Goal: Task Accomplishment & Management: Use online tool/utility

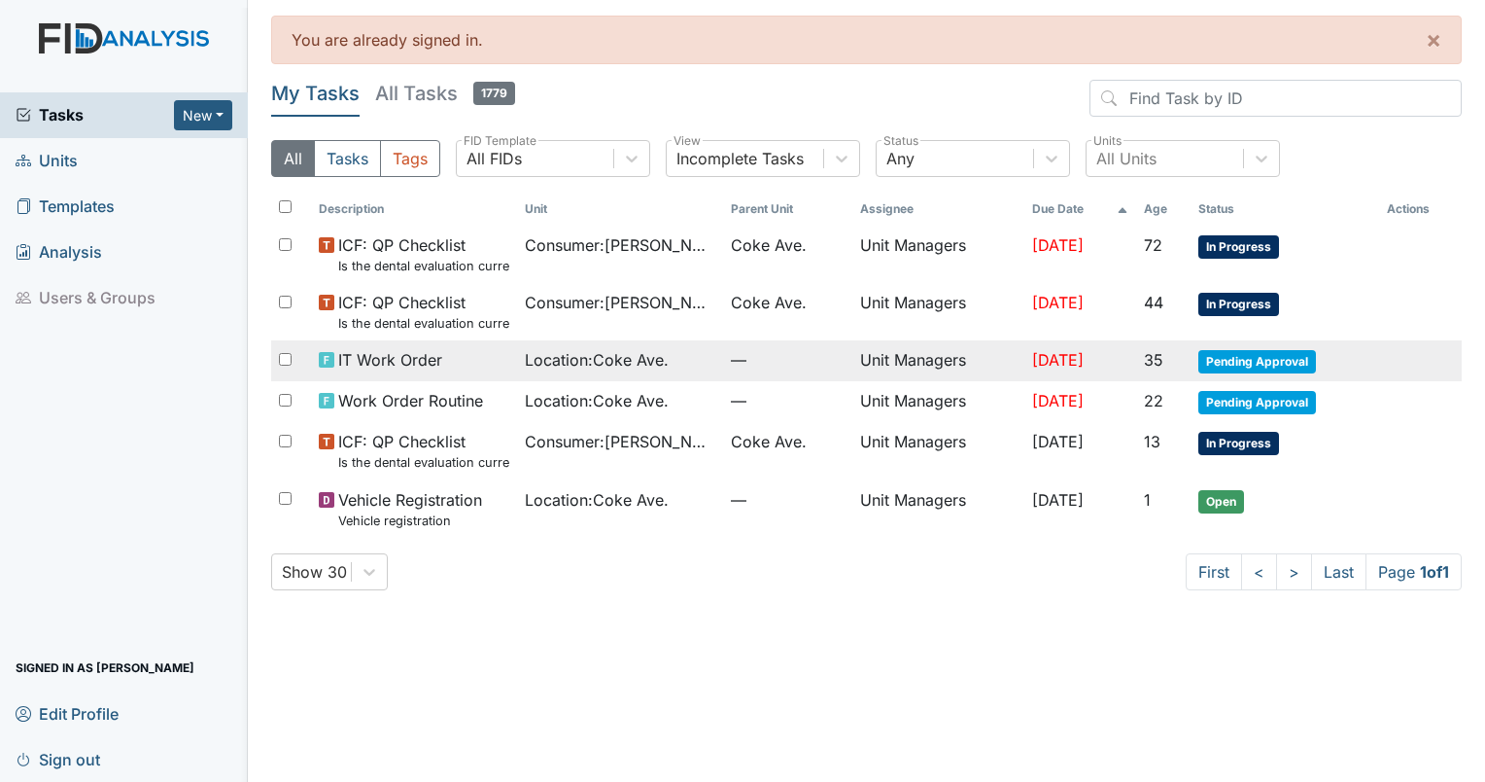
click at [737, 367] on span "—" at bounding box center [788, 359] width 114 height 23
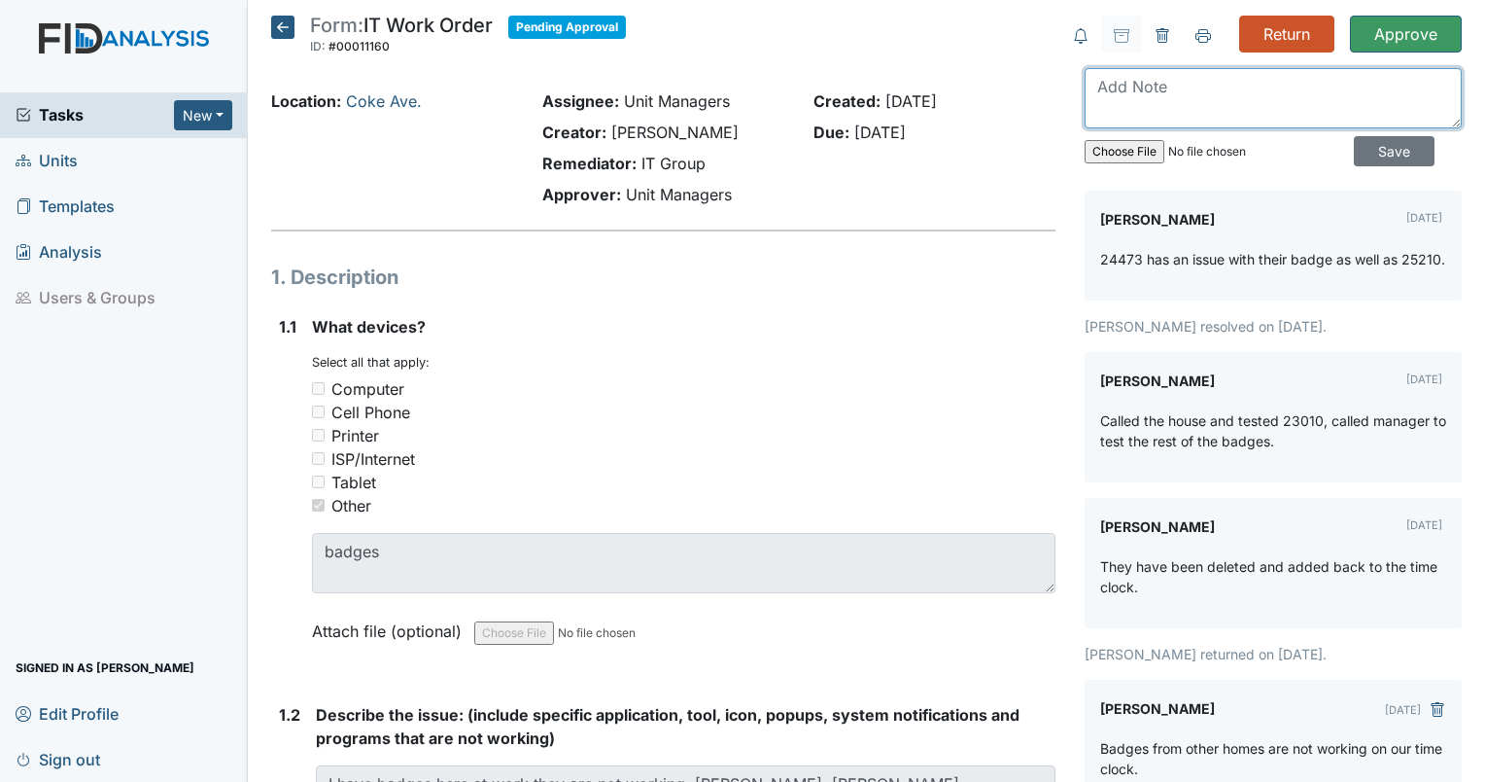
click at [1125, 95] on textarea at bounding box center [1273, 98] width 377 height 60
type textarea "still have issues with them"
click at [1384, 157] on input "Save" at bounding box center [1394, 151] width 81 height 30
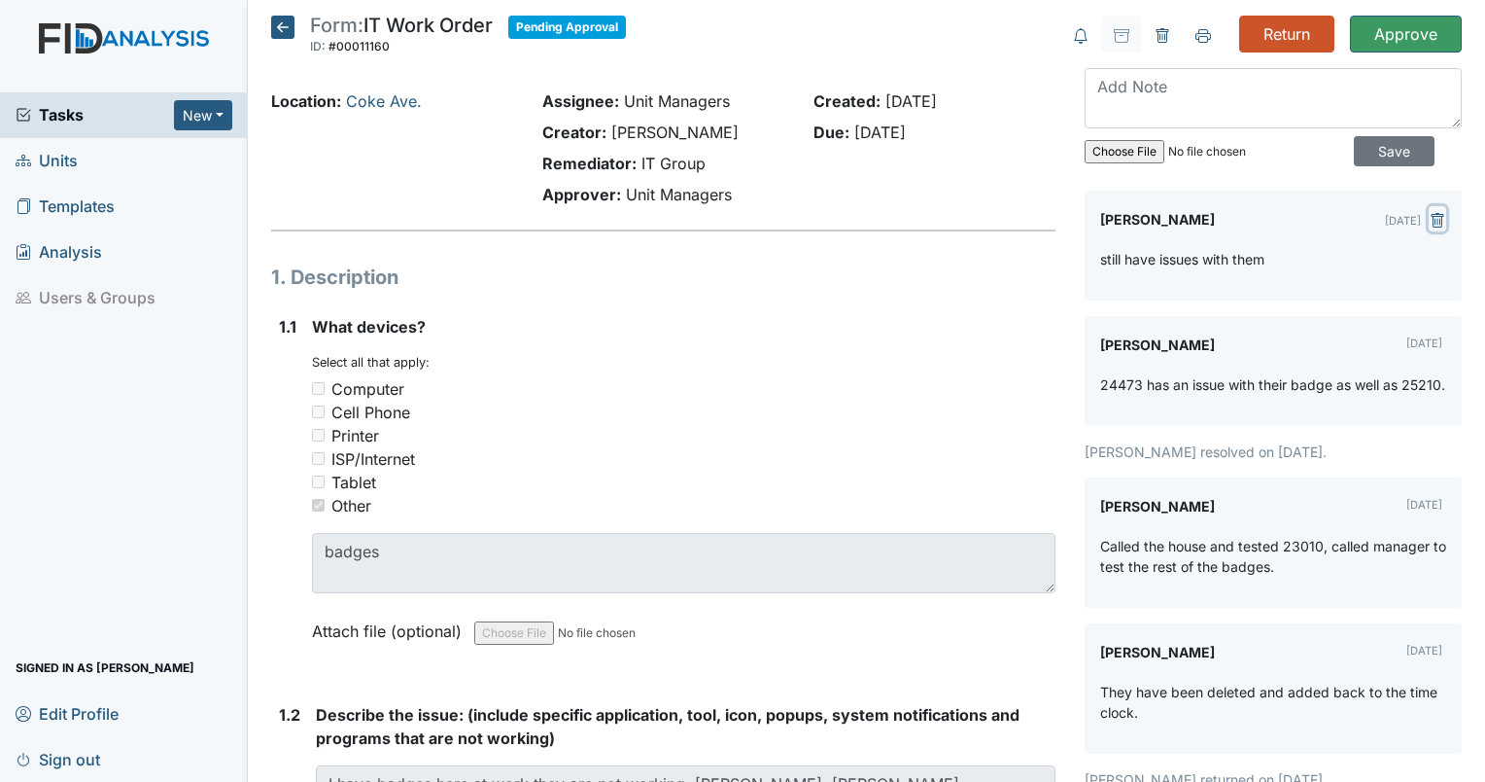
click at [1435, 222] on icon "submit" at bounding box center [1438, 221] width 6 height 7
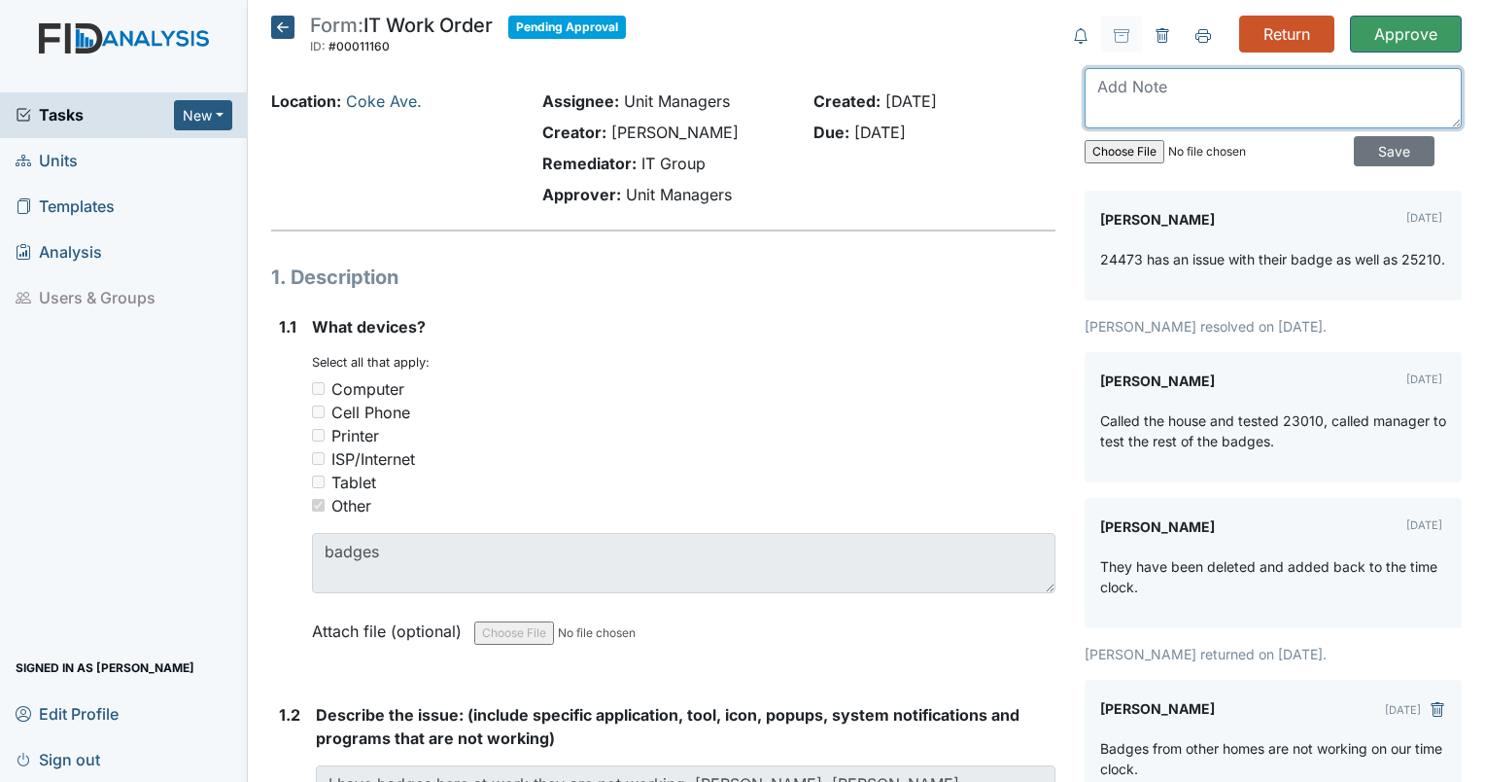
click at [1155, 112] on textarea at bounding box center [1273, 98] width 377 height 60
click at [1151, 82] on textarea "still have issue with the badges" at bounding box center [1273, 98] width 377 height 60
type textarea "still having issue with the badges"
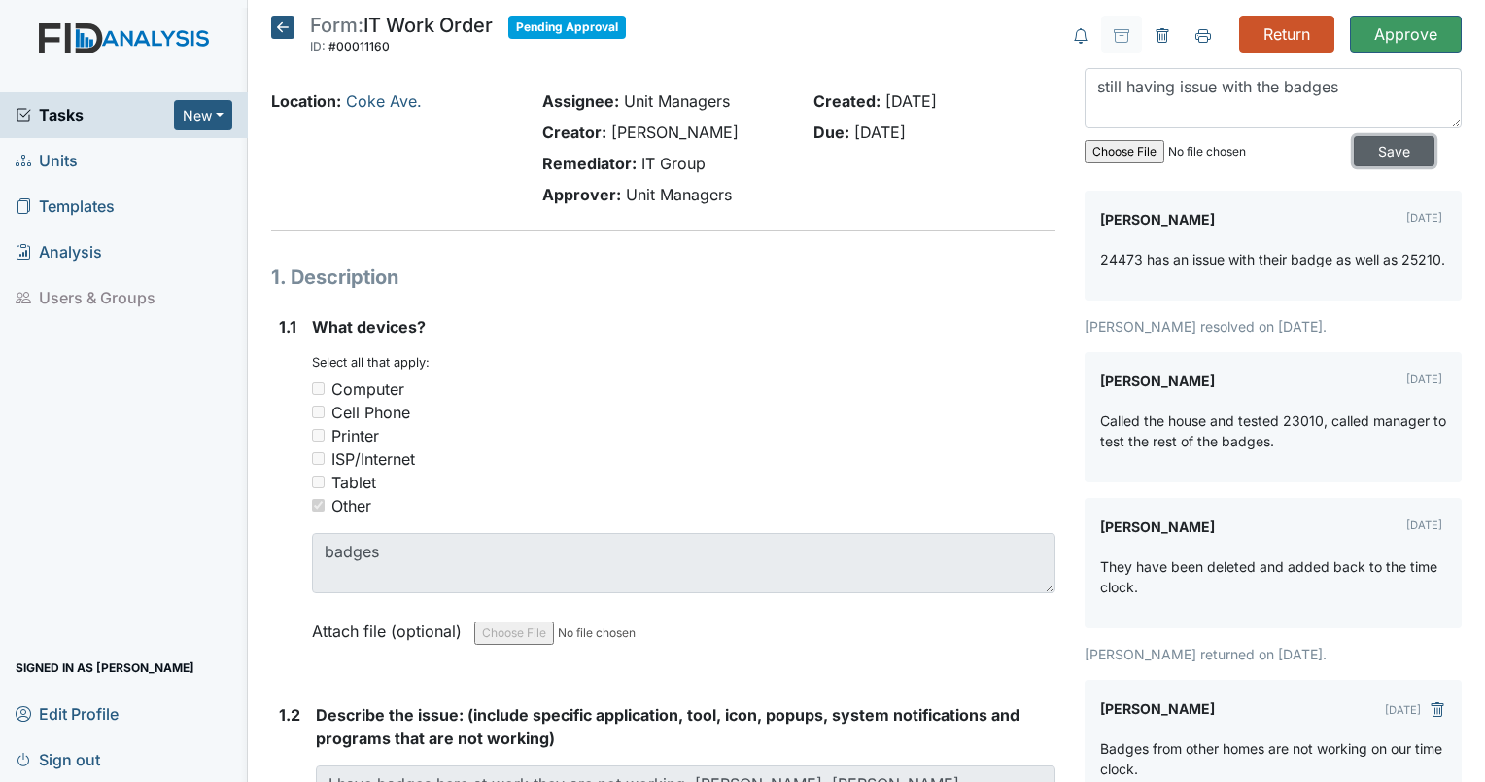
click at [1374, 153] on input "Save" at bounding box center [1394, 151] width 81 height 30
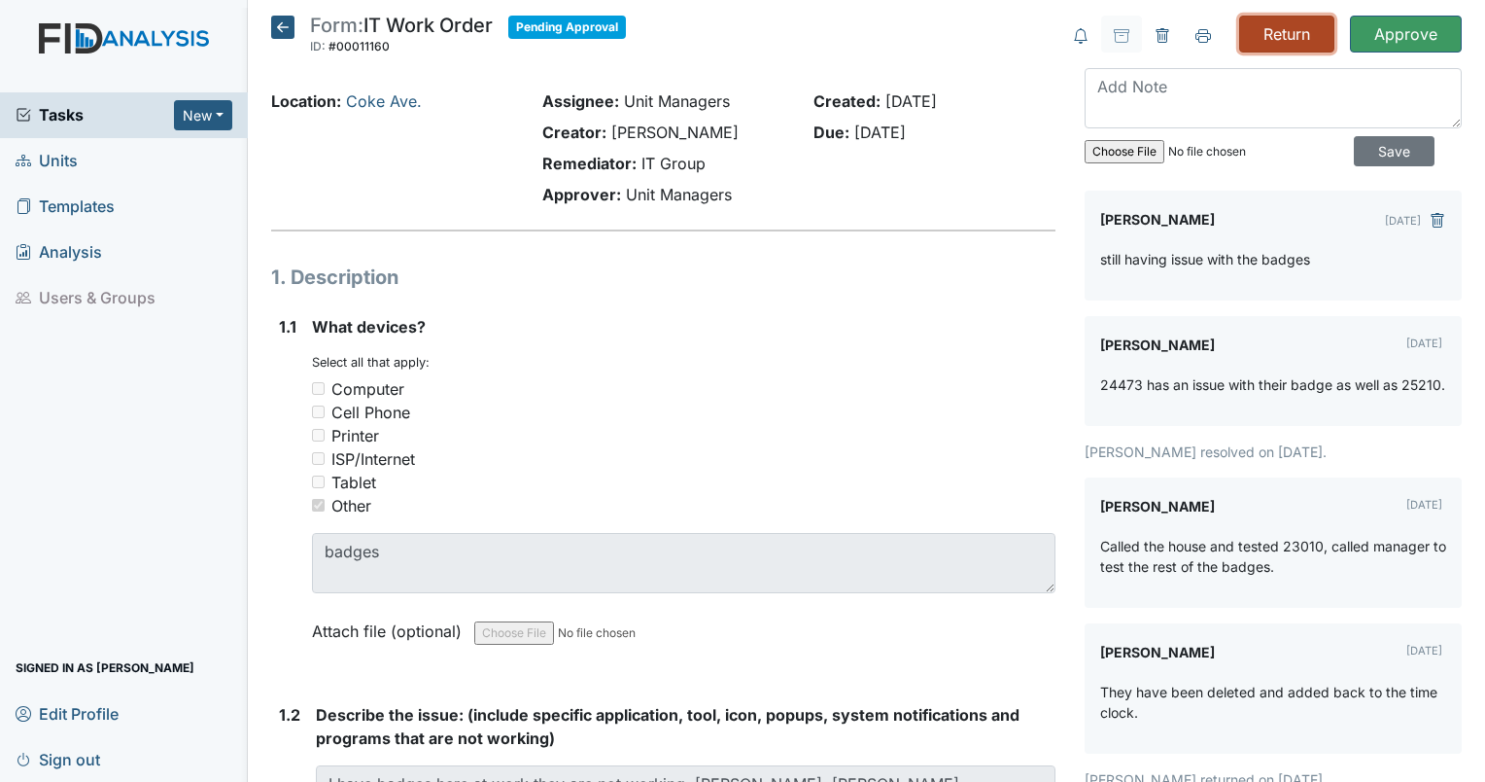
click at [1265, 33] on input "Return" at bounding box center [1287, 34] width 95 height 37
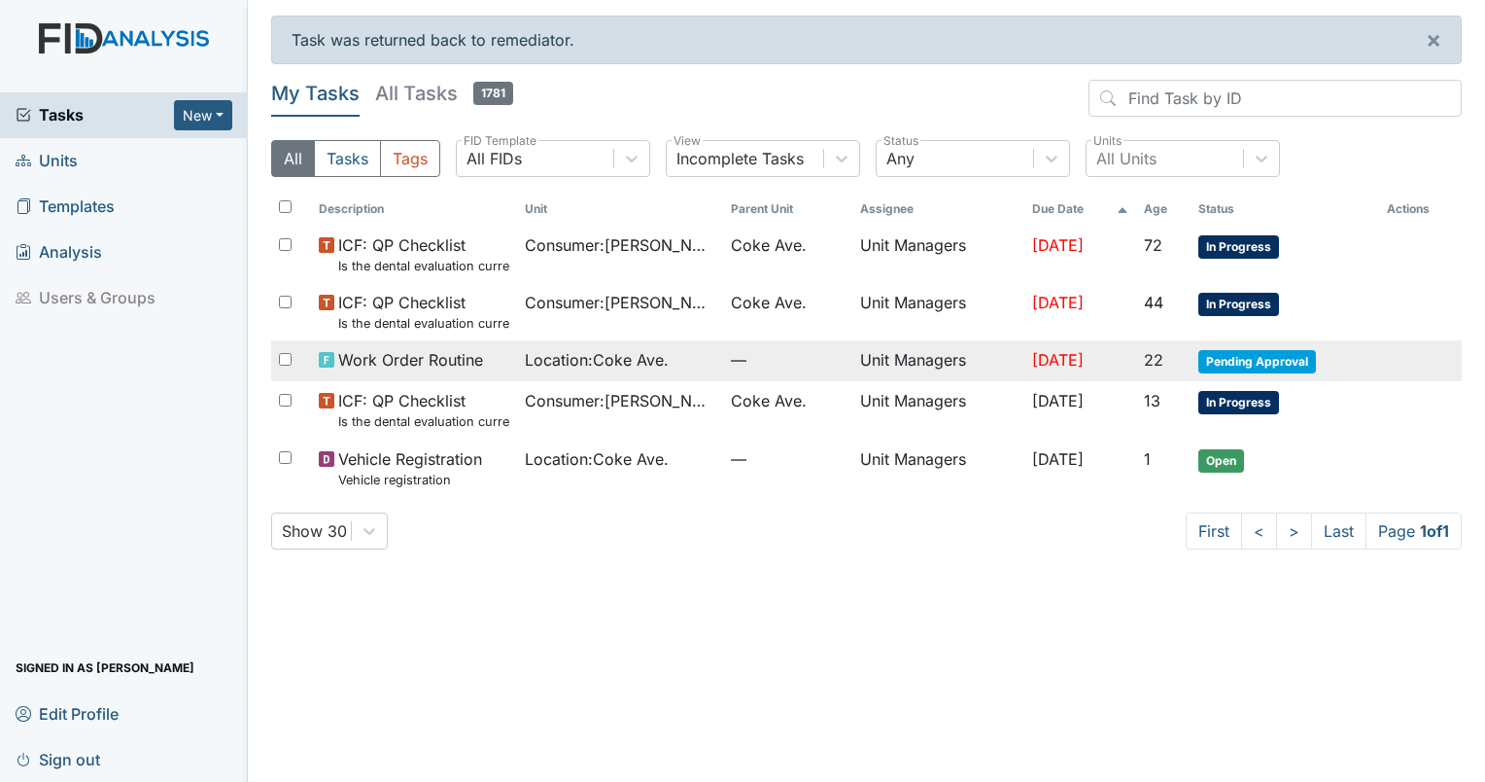
click at [680, 361] on div "Location : [GEOGRAPHIC_DATA]." at bounding box center [620, 359] width 191 height 23
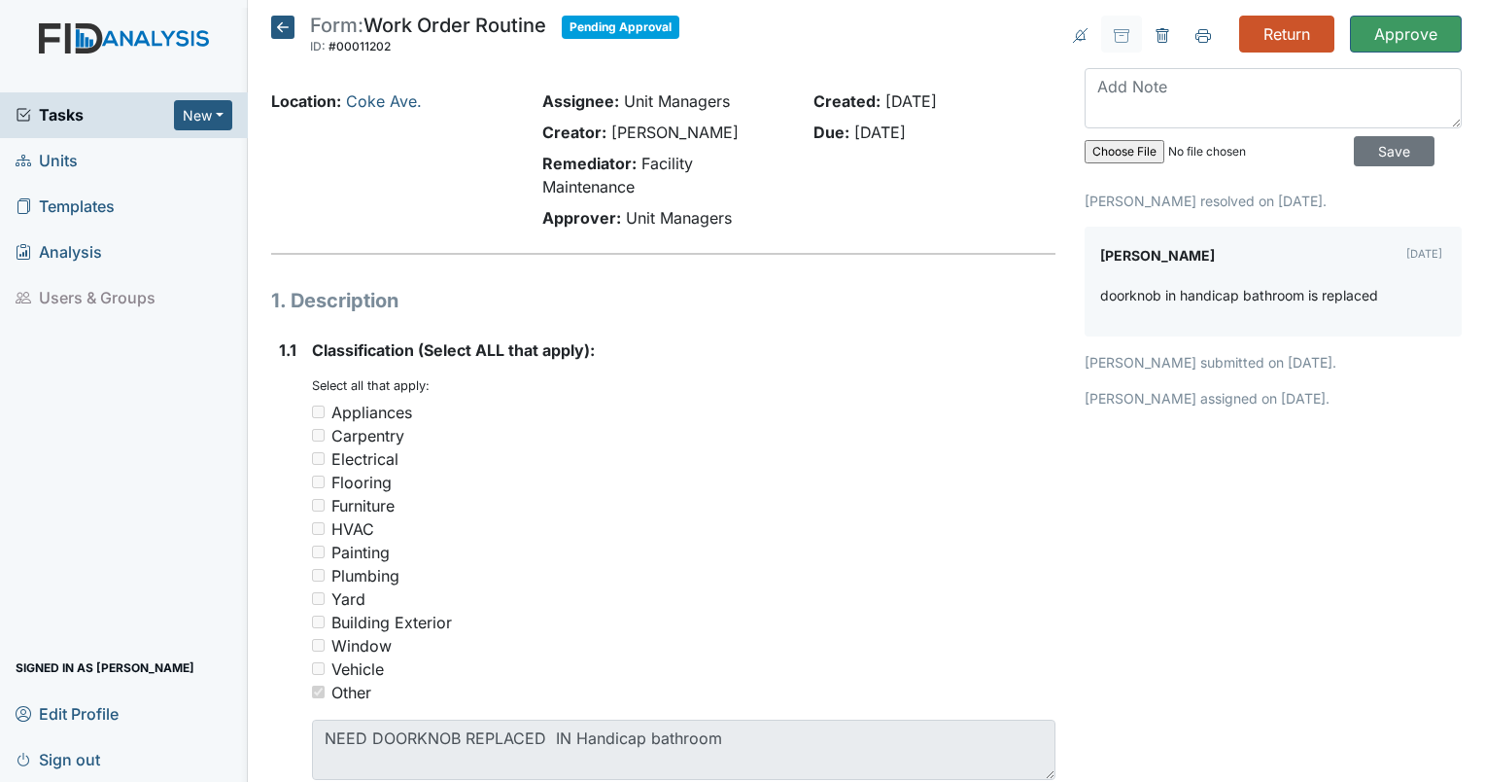
click at [292, 28] on icon at bounding box center [282, 27] width 23 height 23
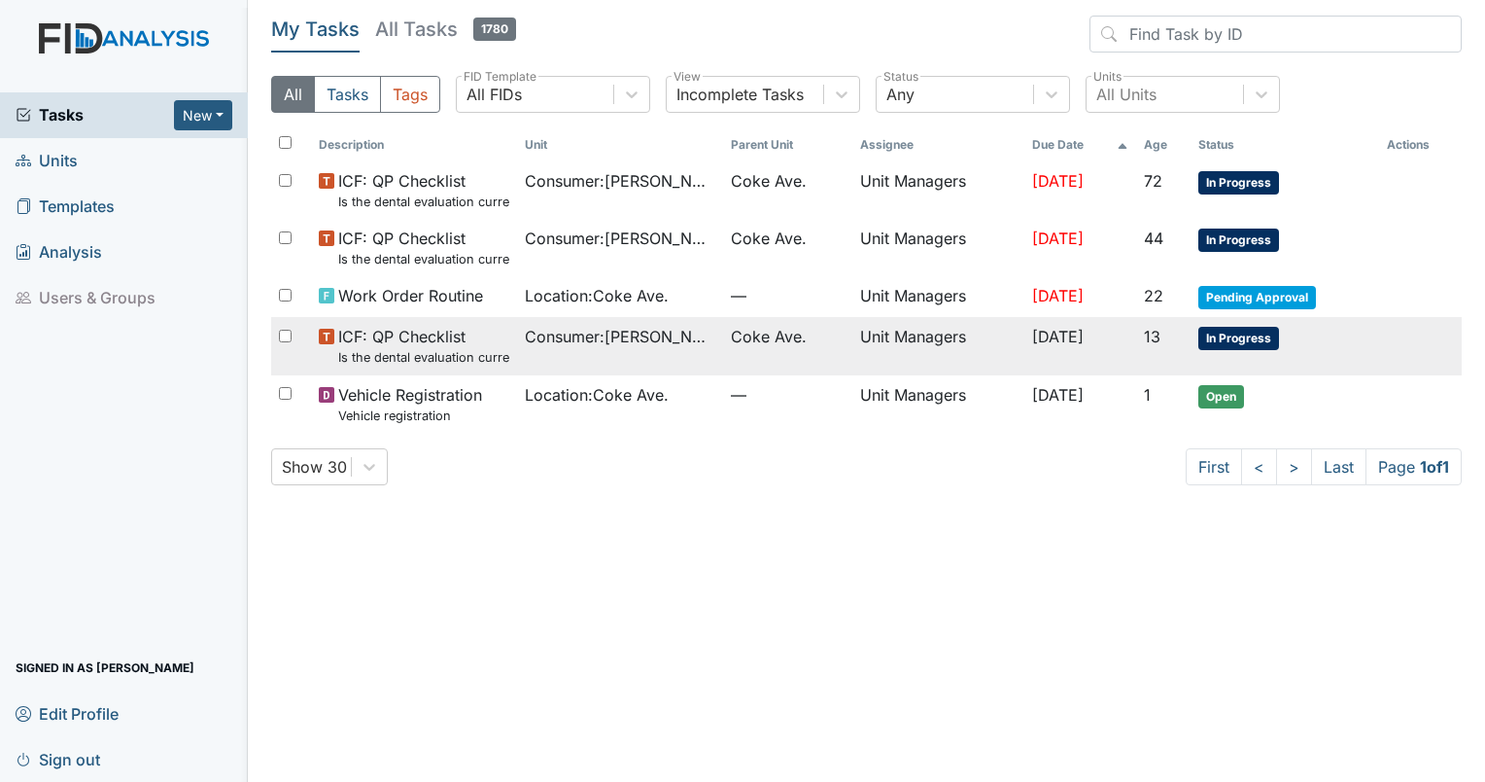
click at [505, 327] on td "ICF: QP Checklist Is the dental evaluation current? (document the date, oral ra…" at bounding box center [414, 345] width 206 height 57
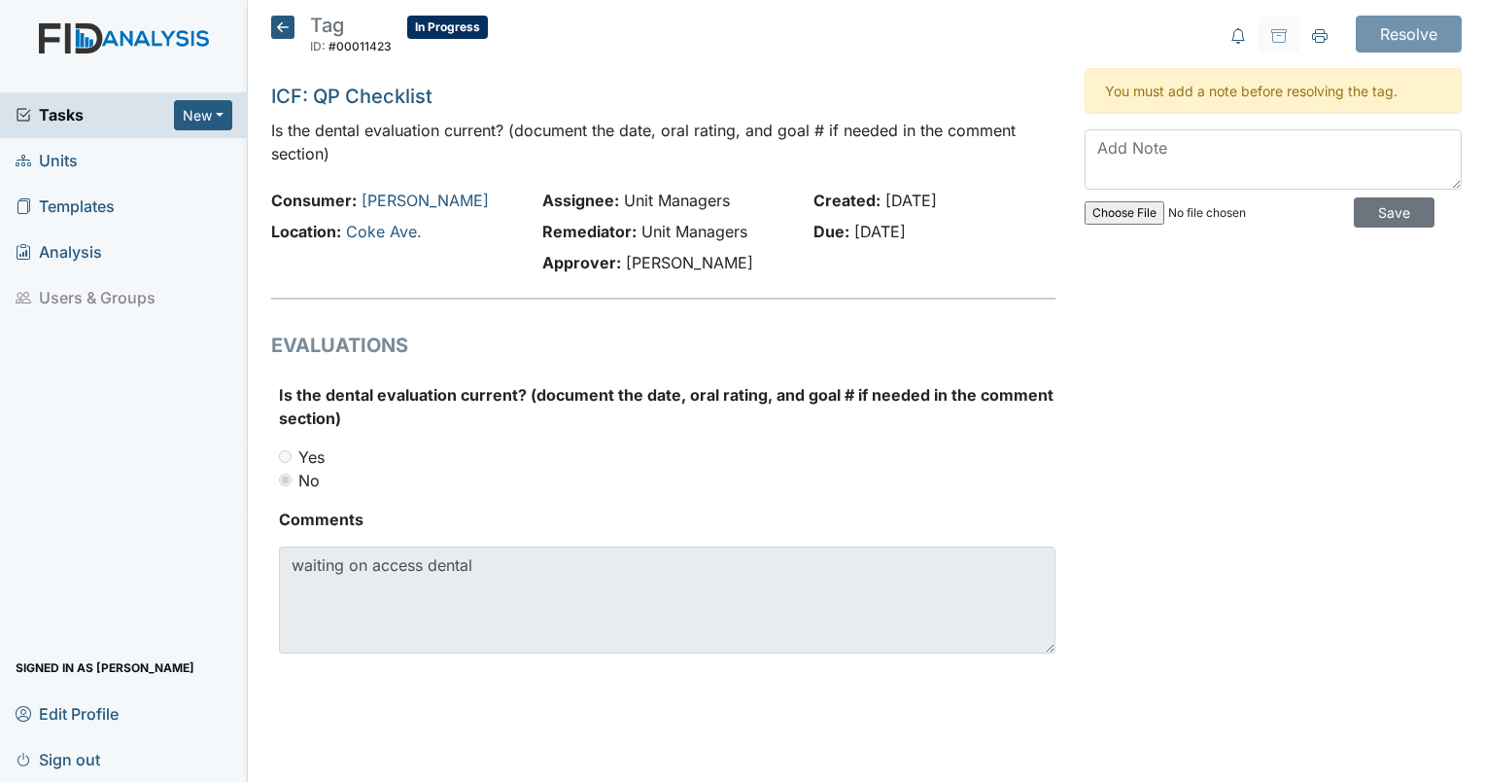
click at [284, 41] on h5 "Tag ID: #00011423 In Progress Autosaving..." at bounding box center [379, 37] width 217 height 43
click at [283, 28] on icon at bounding box center [282, 27] width 23 height 23
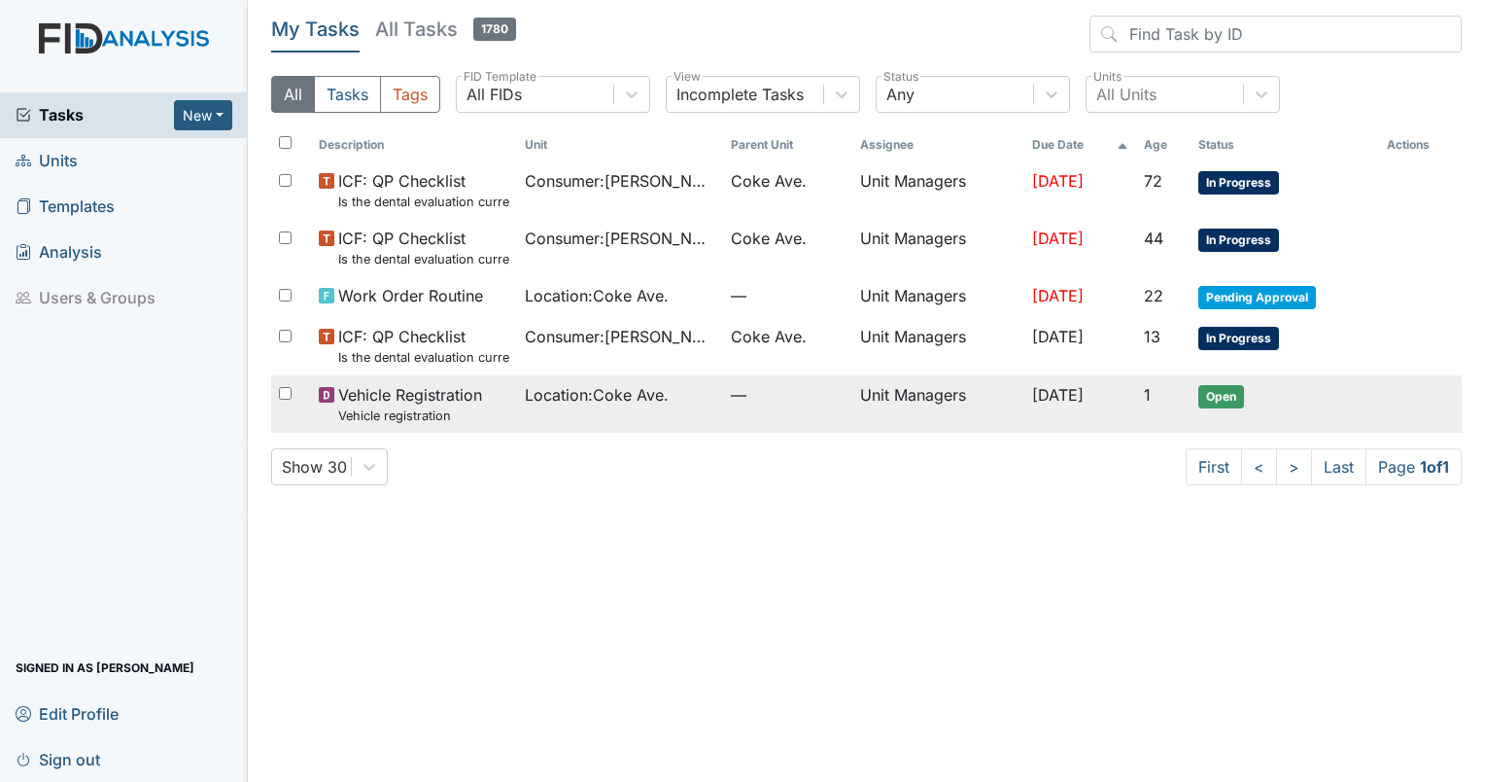
click at [731, 384] on span "—" at bounding box center [788, 394] width 114 height 23
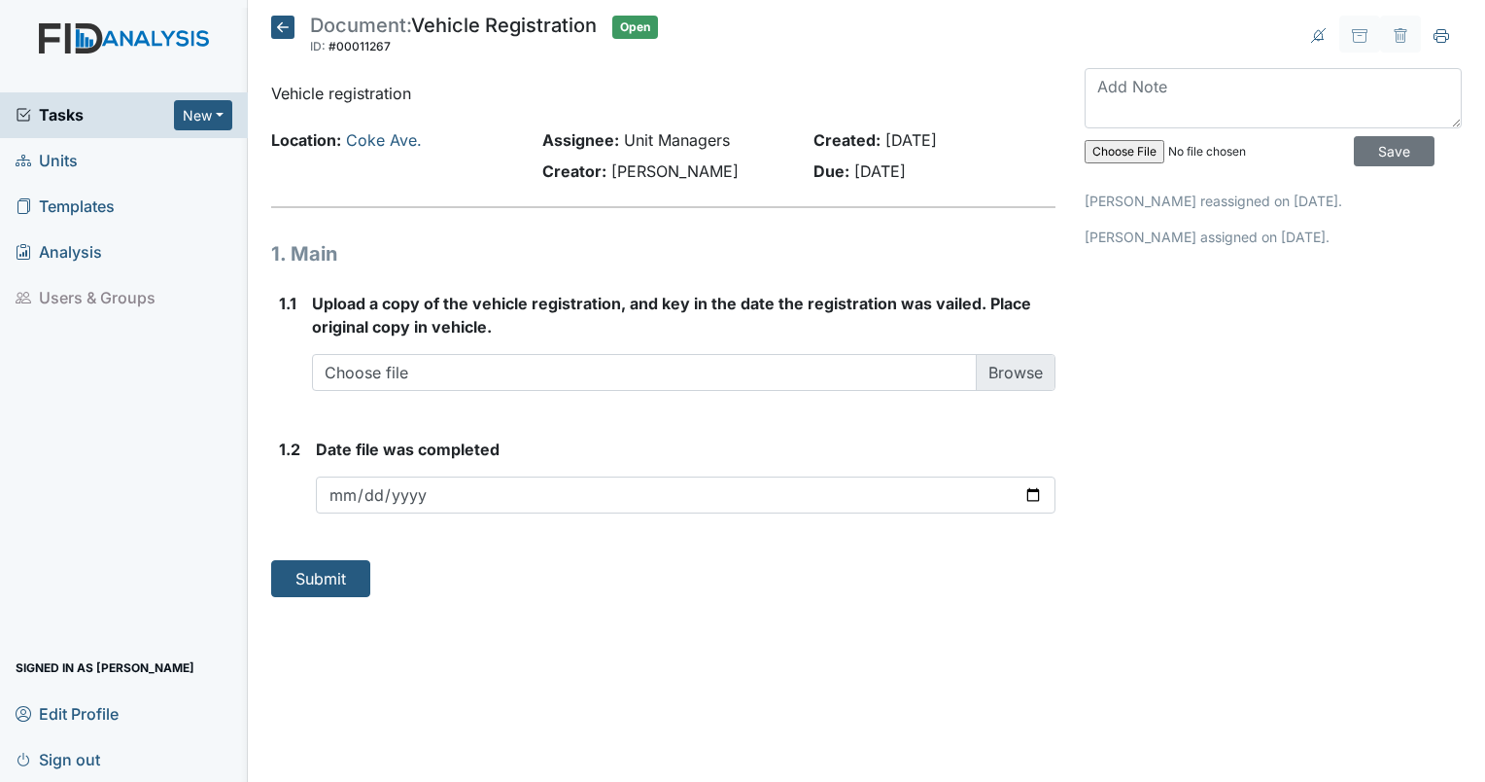
click at [292, 27] on icon at bounding box center [282, 27] width 23 height 23
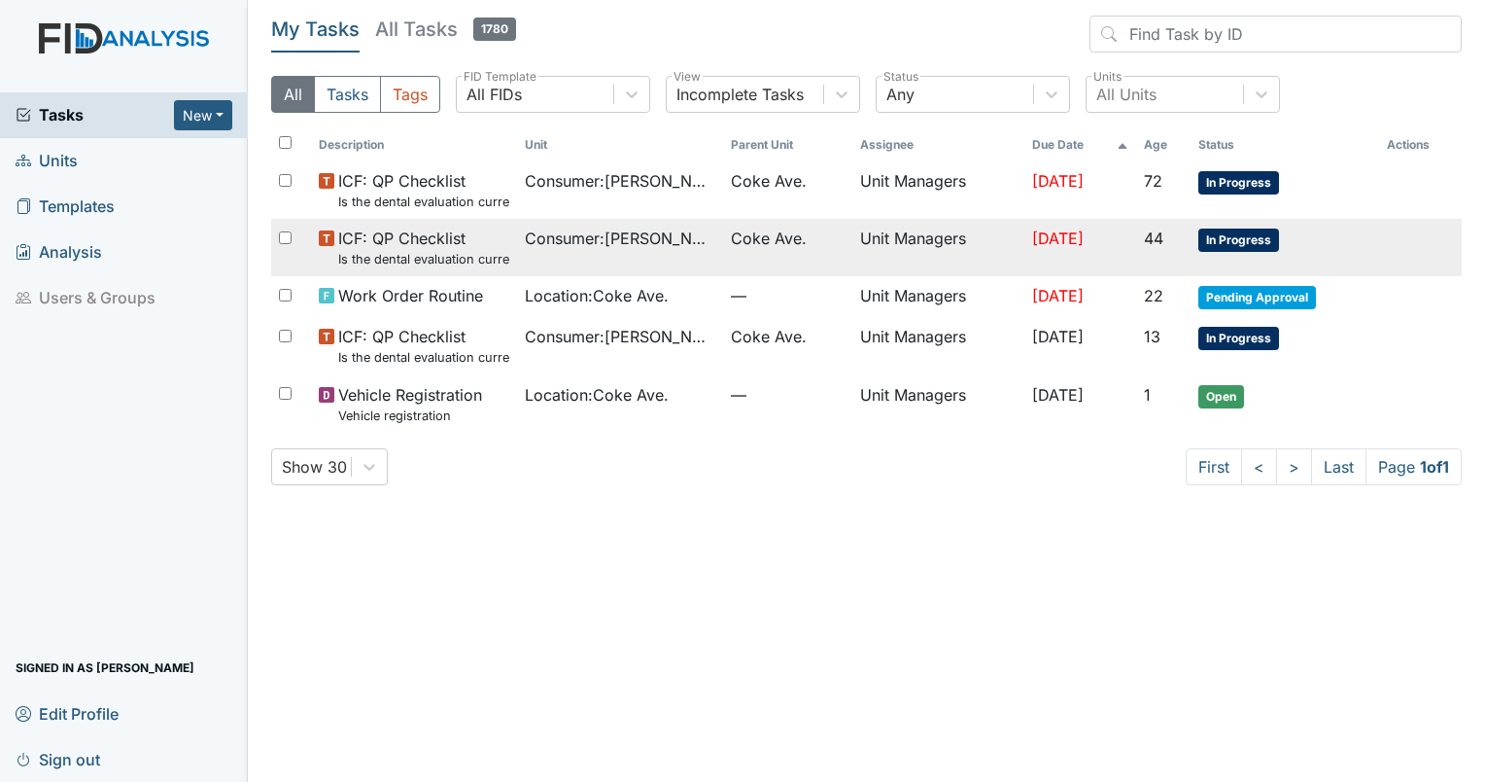
click at [774, 233] on span "Coke Ave." at bounding box center [769, 238] width 76 height 23
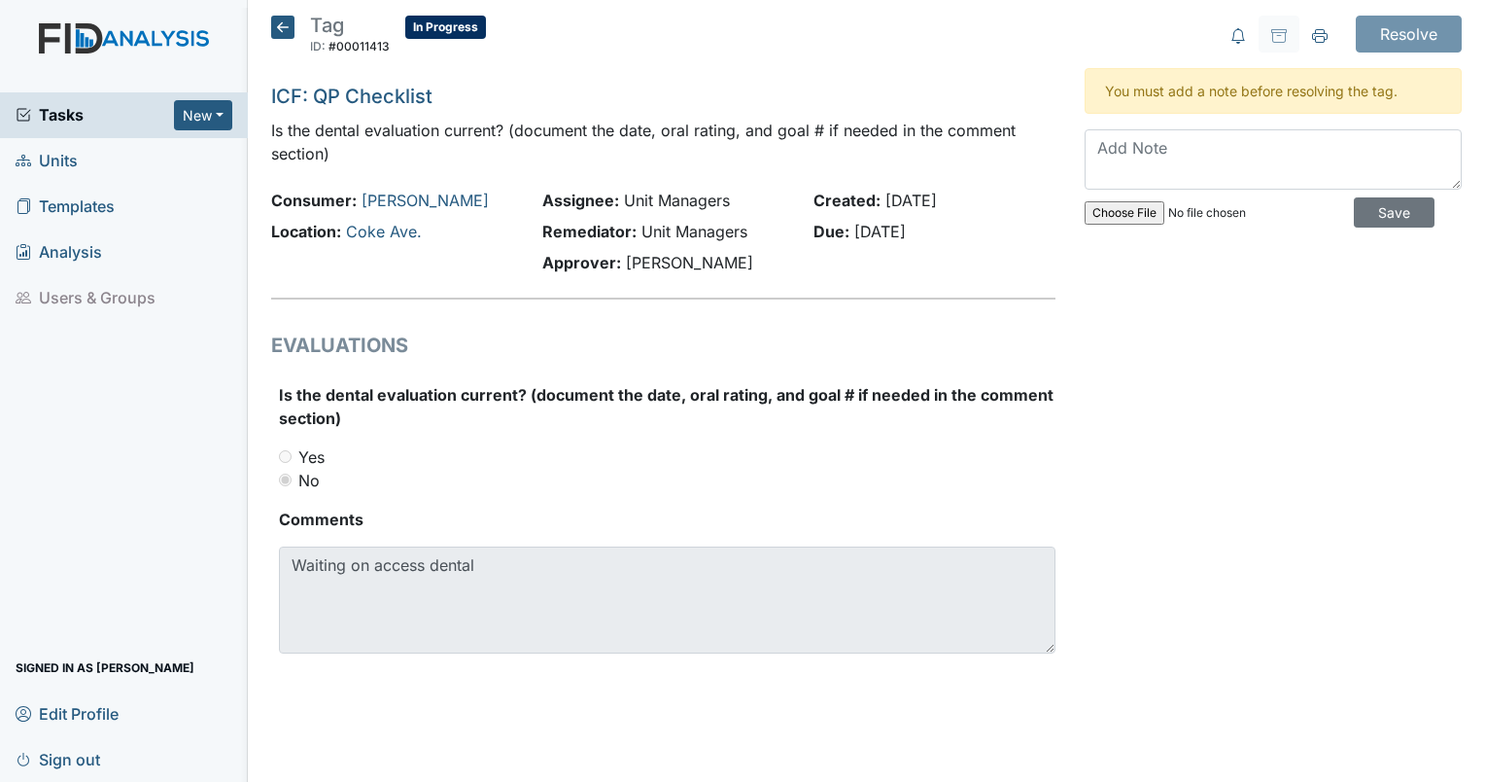
click at [278, 27] on icon at bounding box center [282, 27] width 23 height 23
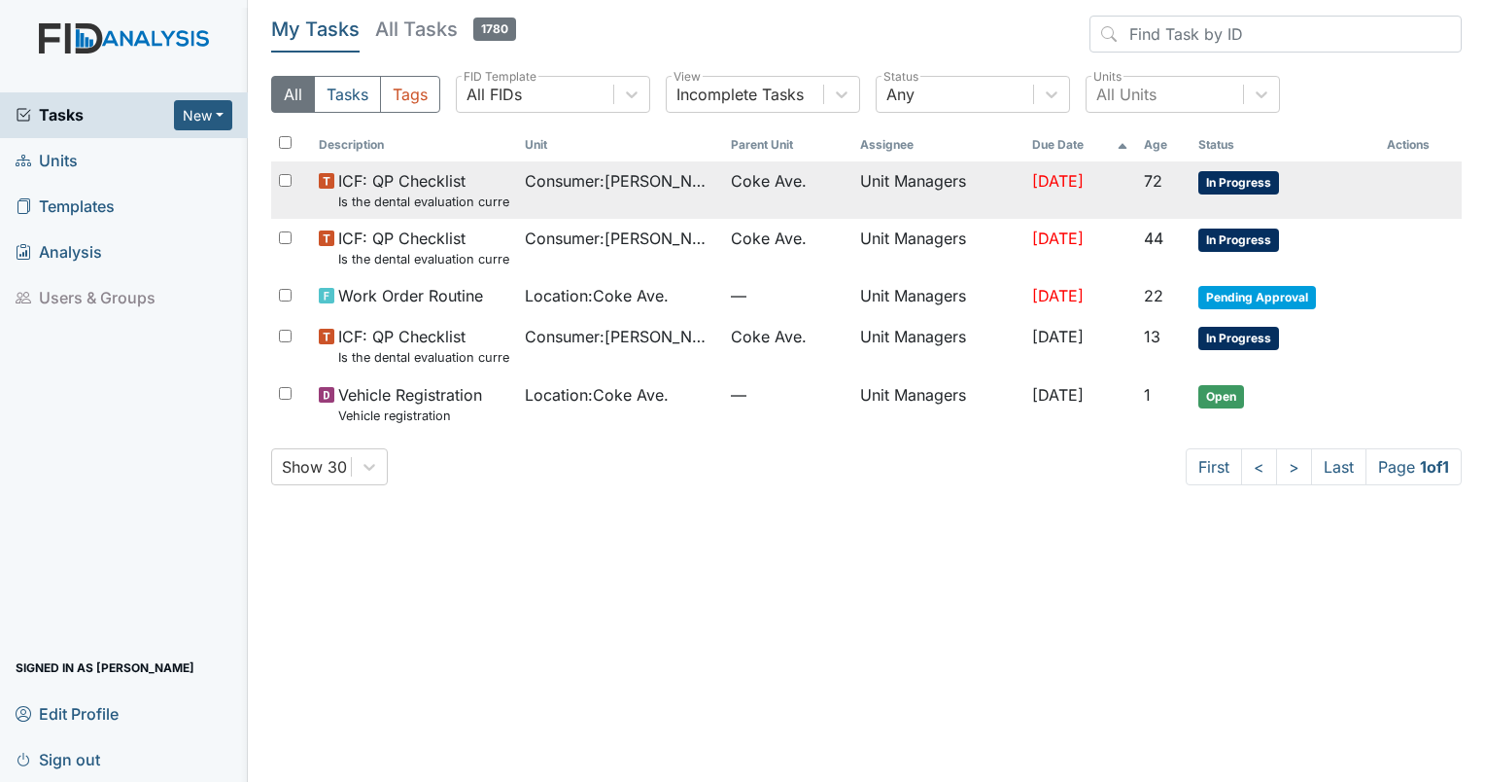
click at [460, 201] on small "Is the dental evaluation current? (document the date, oral rating, and goal # i…" at bounding box center [423, 201] width 171 height 18
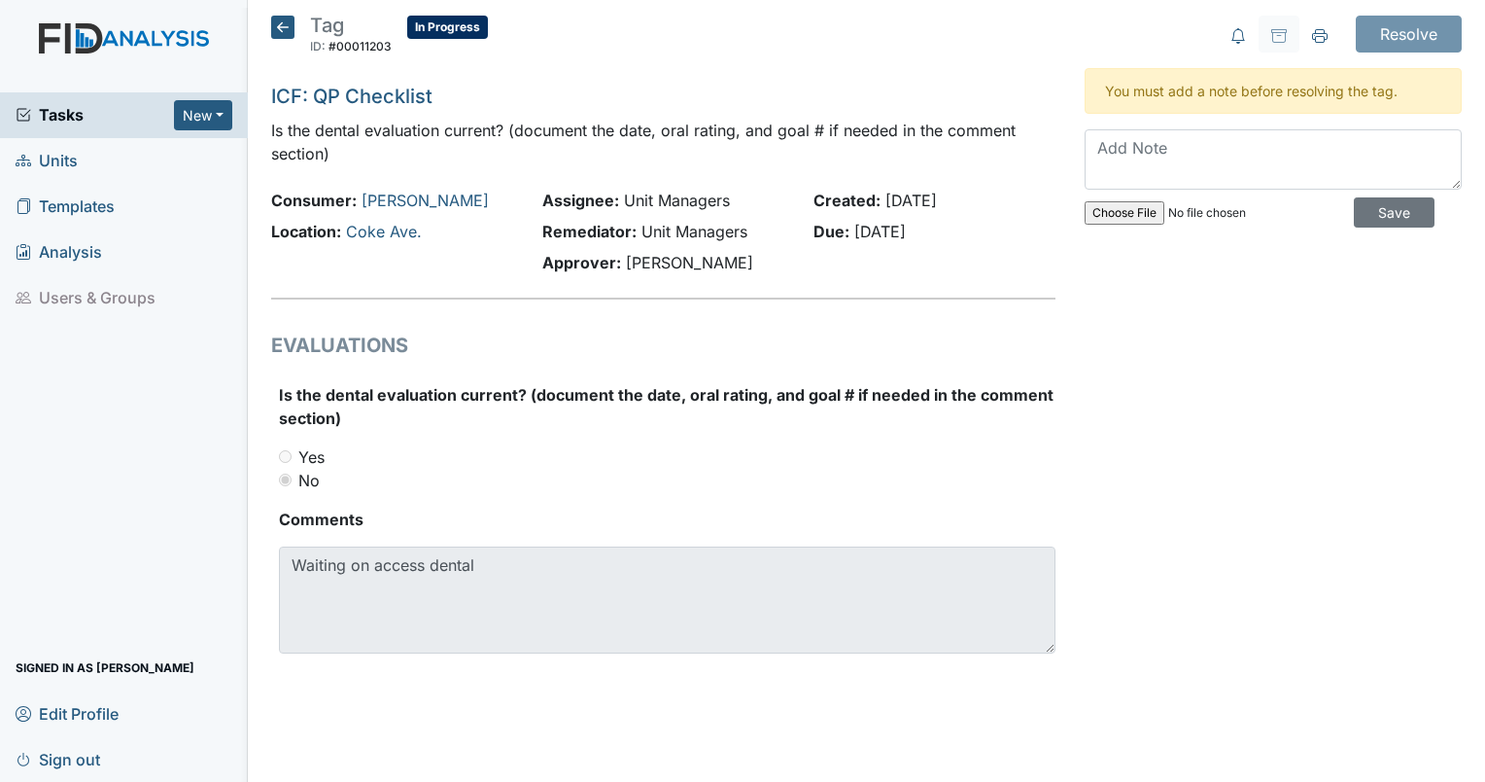
click at [284, 30] on icon at bounding box center [282, 27] width 23 height 23
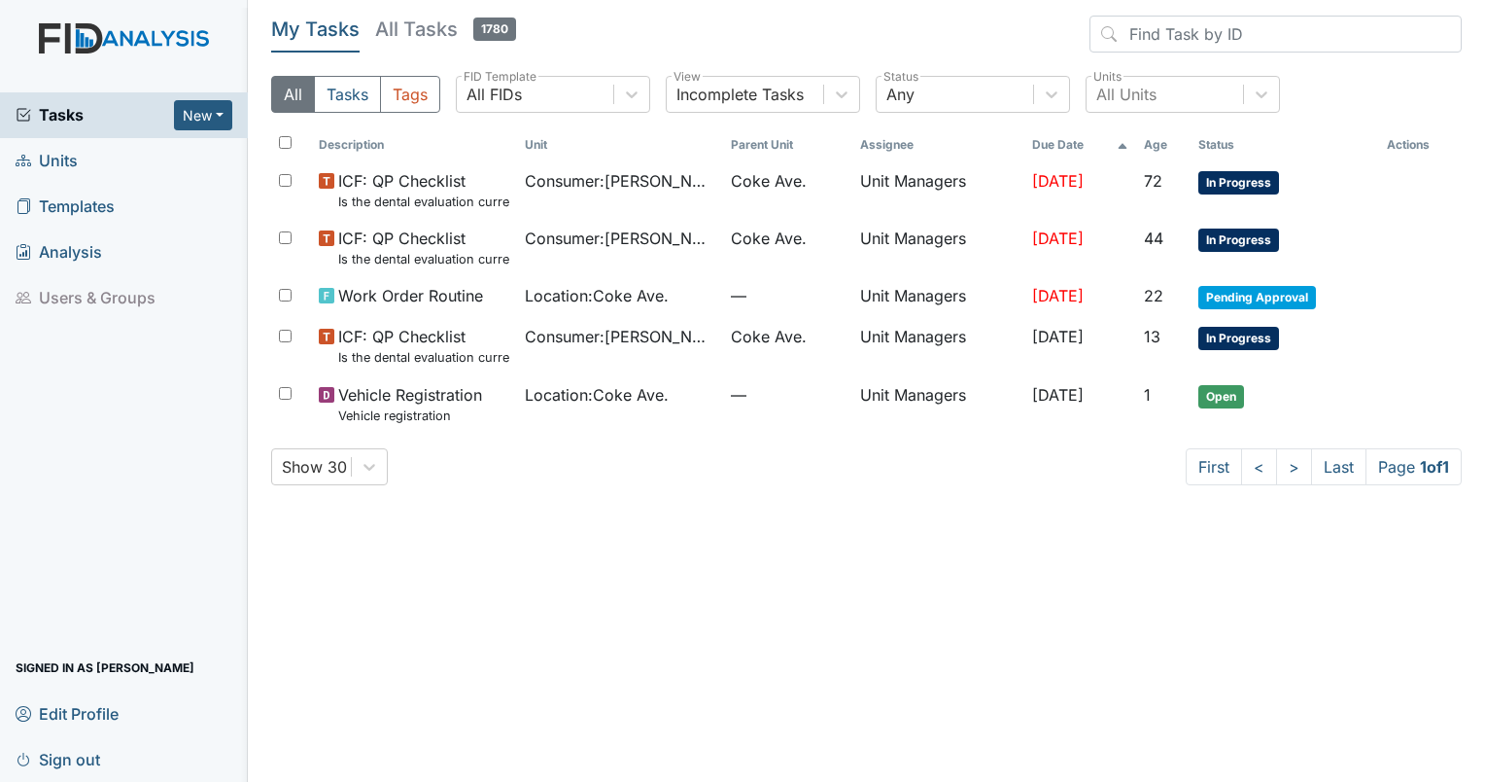
click at [48, 157] on span "Units" at bounding box center [47, 161] width 62 height 30
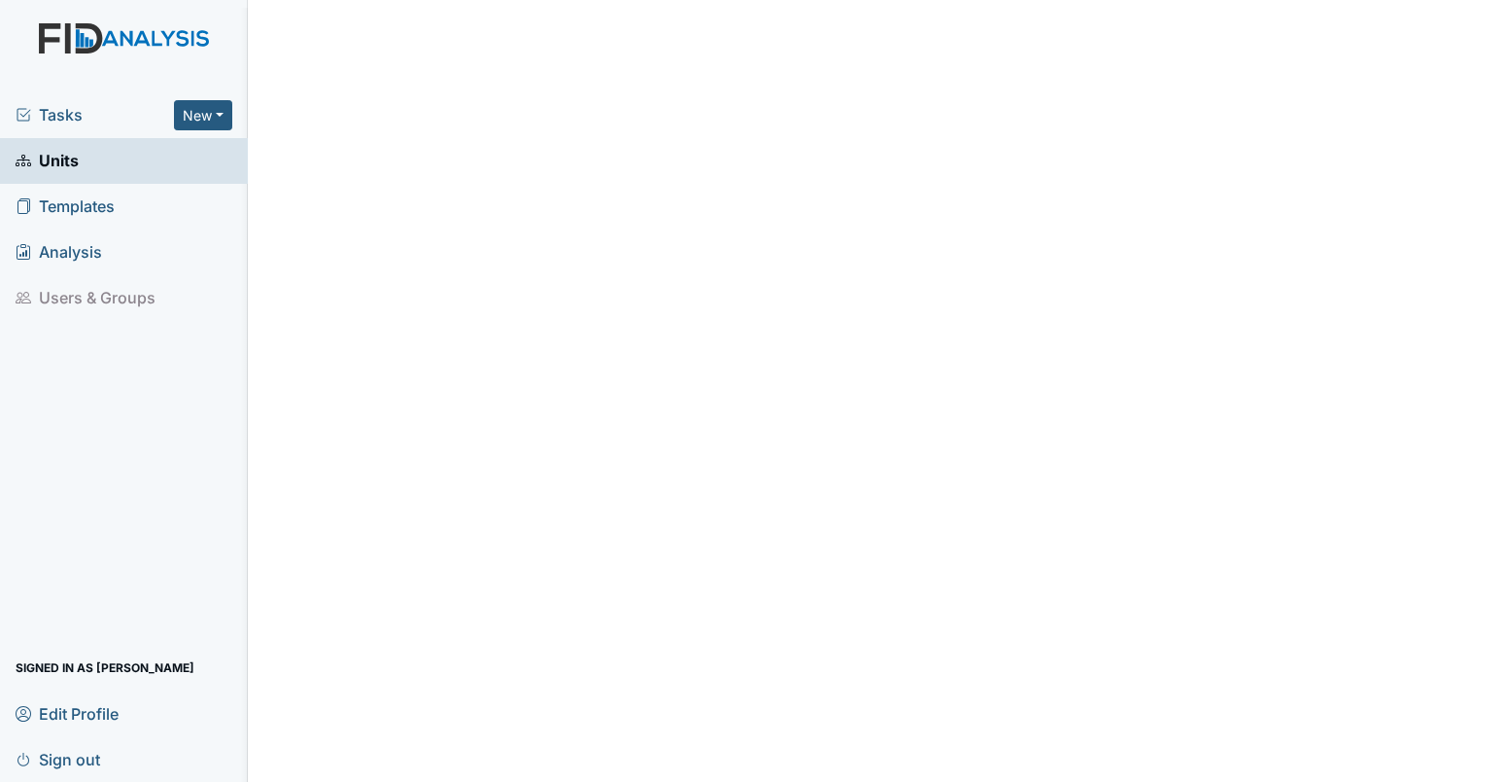
click at [788, 204] on main "Edit Profile × Your profile has been updated. First name [PERSON_NAME] Last nam…" at bounding box center [867, 391] width 1238 height 782
click at [80, 162] on link "Units" at bounding box center [124, 161] width 248 height 46
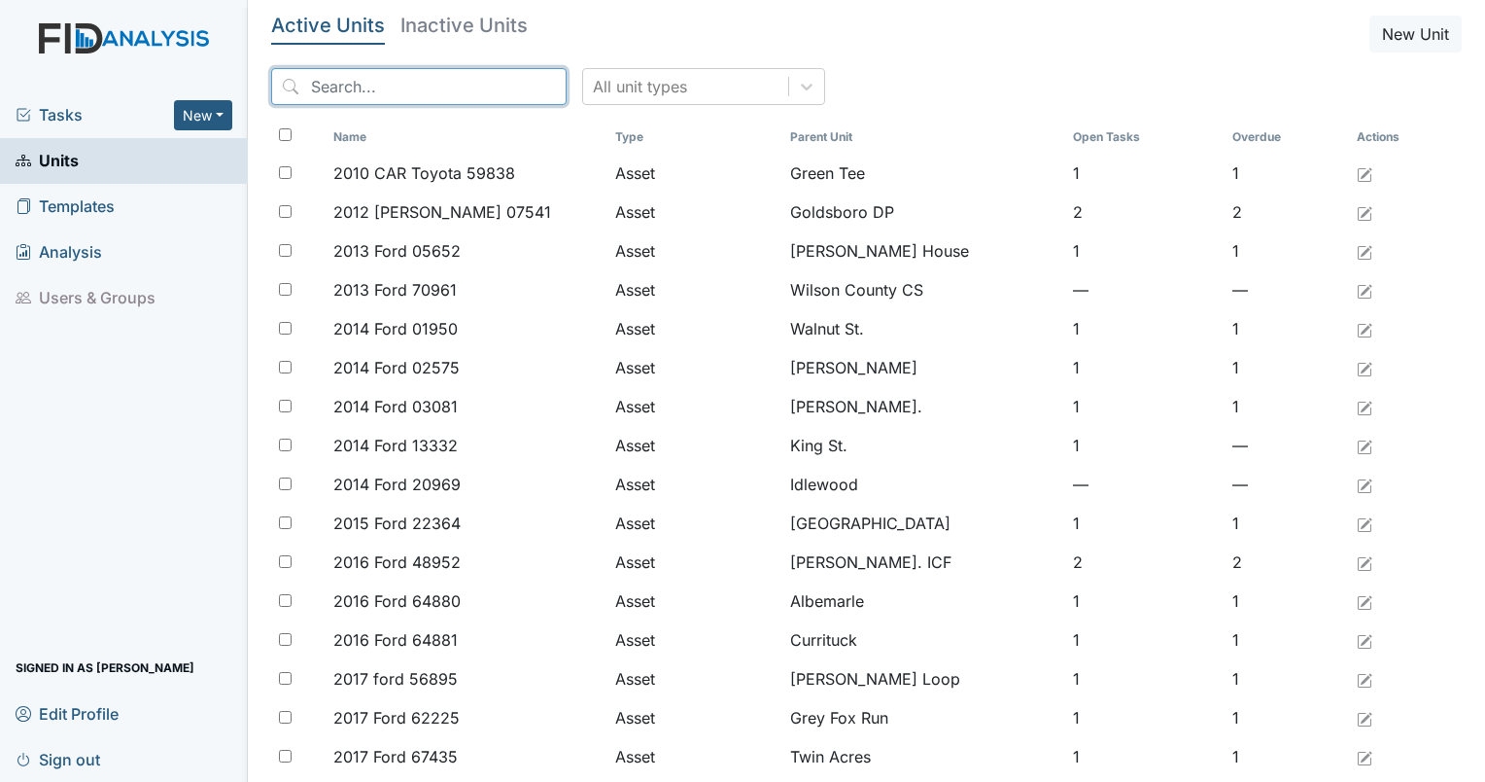
drag, startPoint x: 367, startPoint y: 86, endPoint x: 382, endPoint y: 64, distance: 26.4
click at [374, 70] on input "search" at bounding box center [419, 86] width 296 height 37
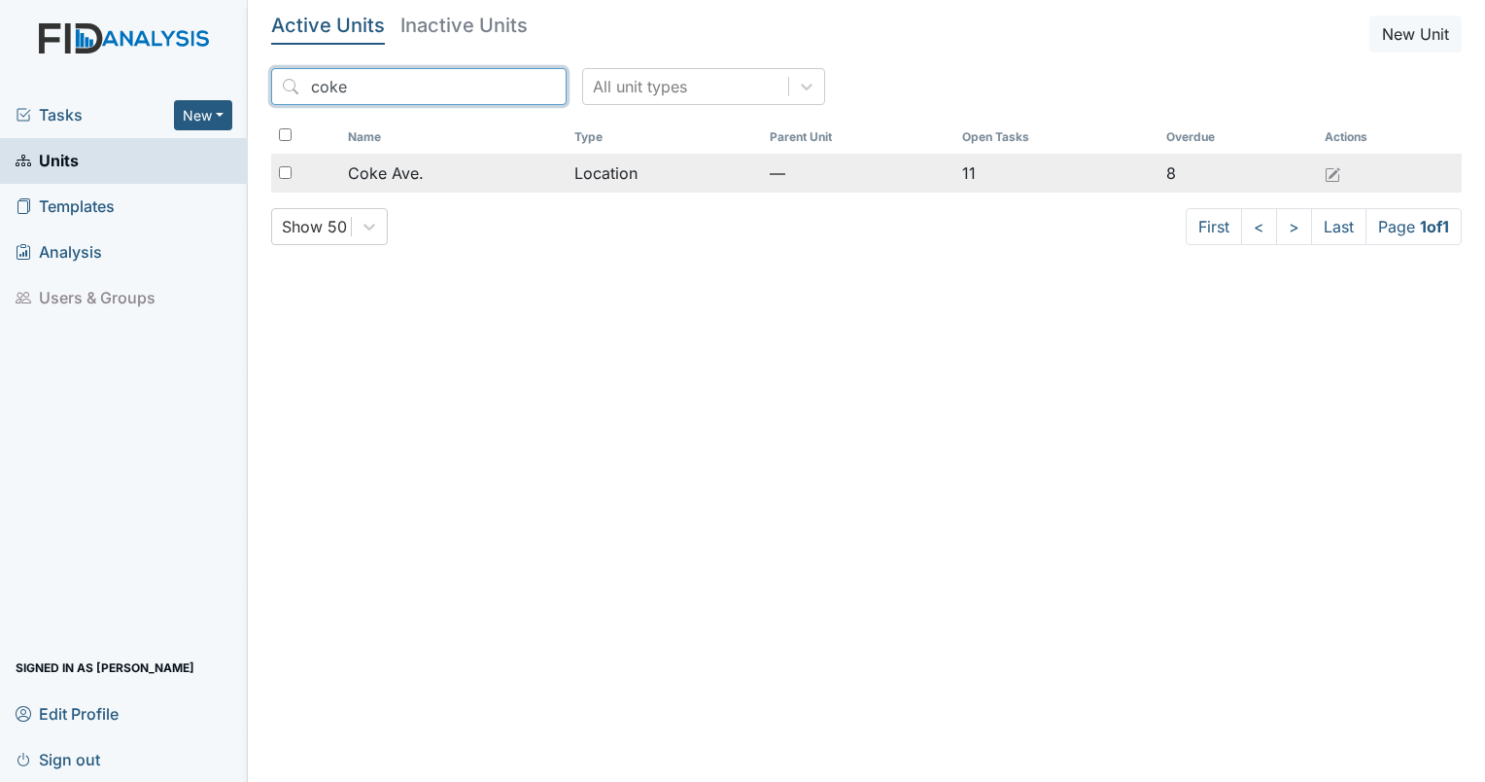
type input "coke"
click at [417, 179] on span "Coke Ave." at bounding box center [386, 172] width 76 height 23
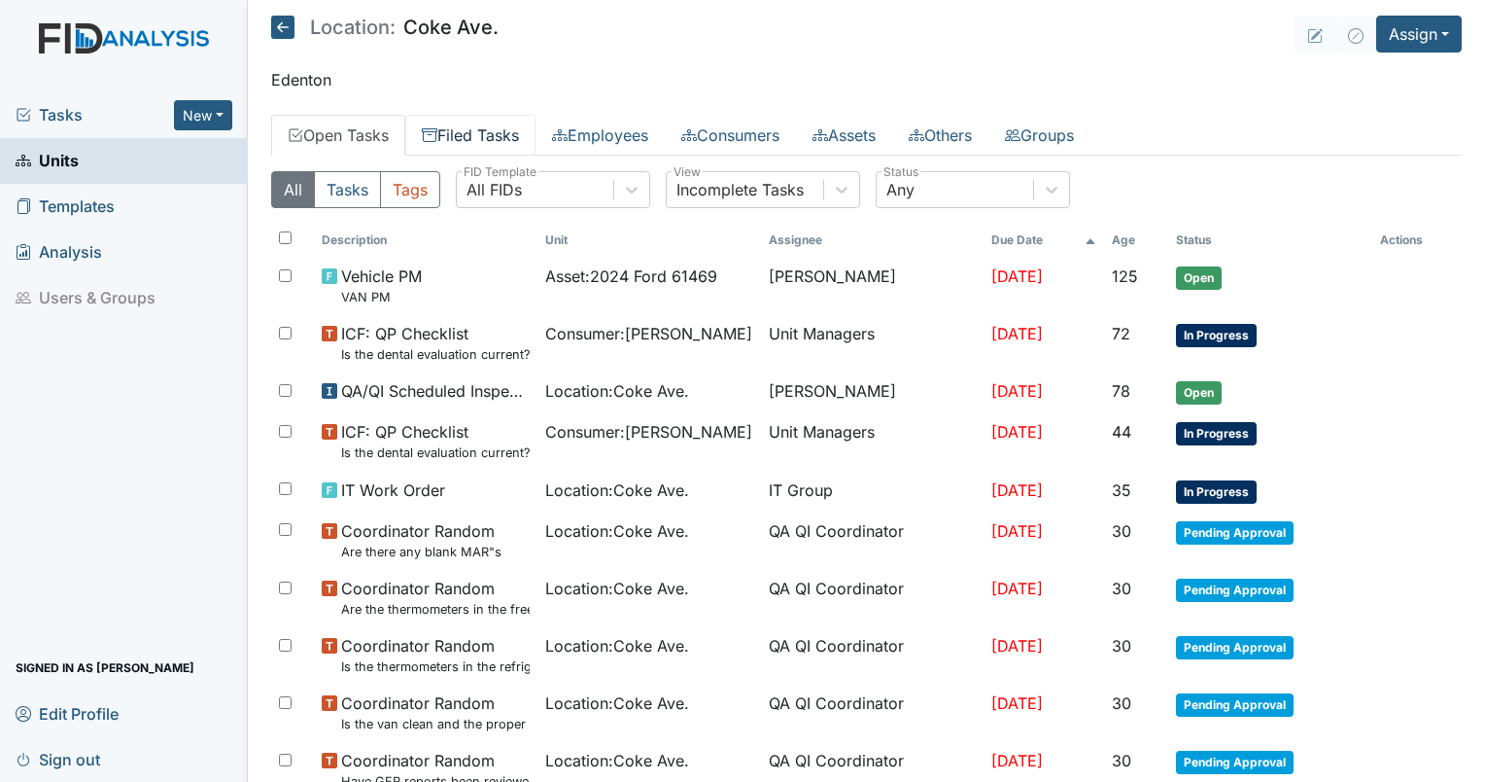
click at [513, 131] on link "Filed Tasks" at bounding box center [470, 135] width 130 height 41
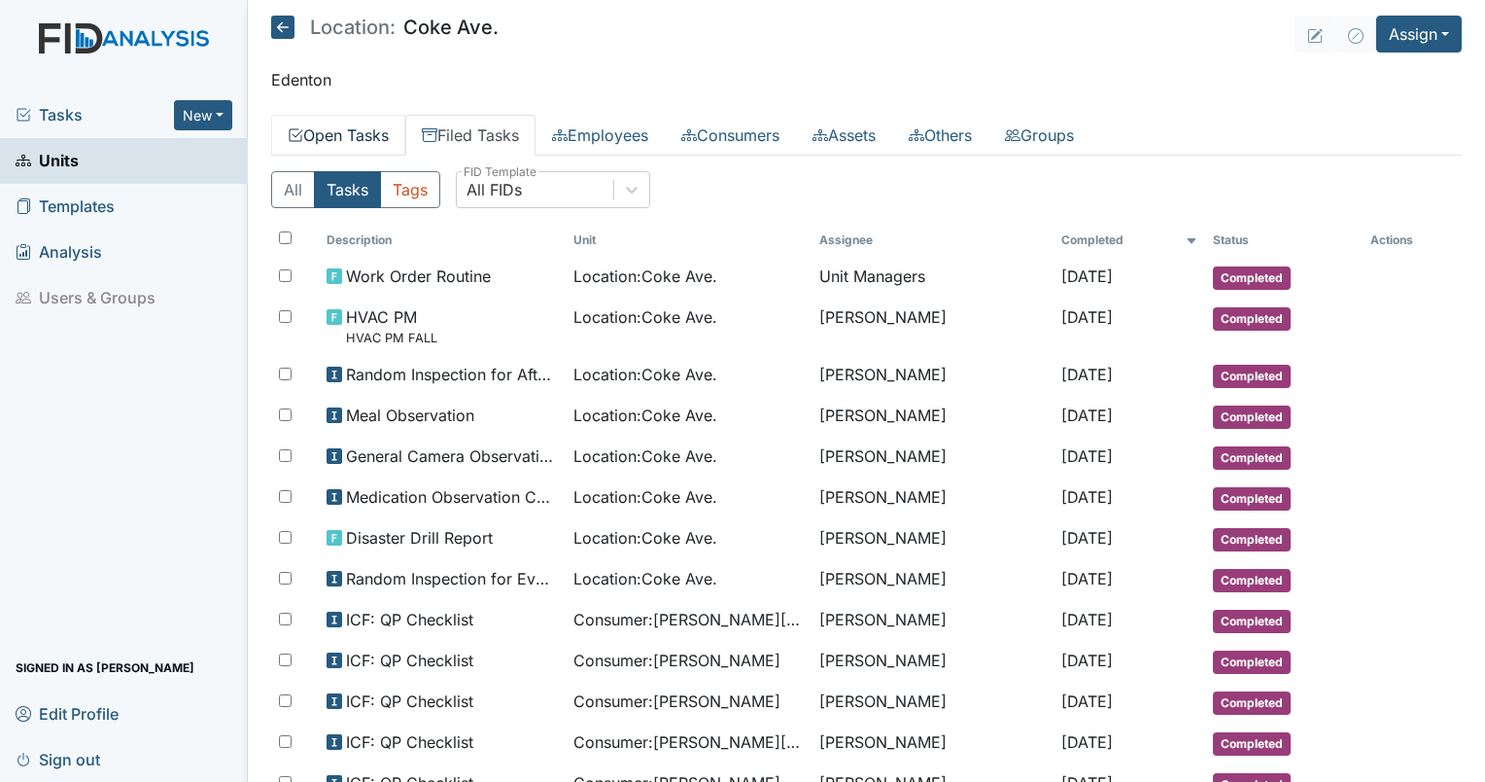
click at [366, 129] on link "Open Tasks" at bounding box center [338, 135] width 134 height 41
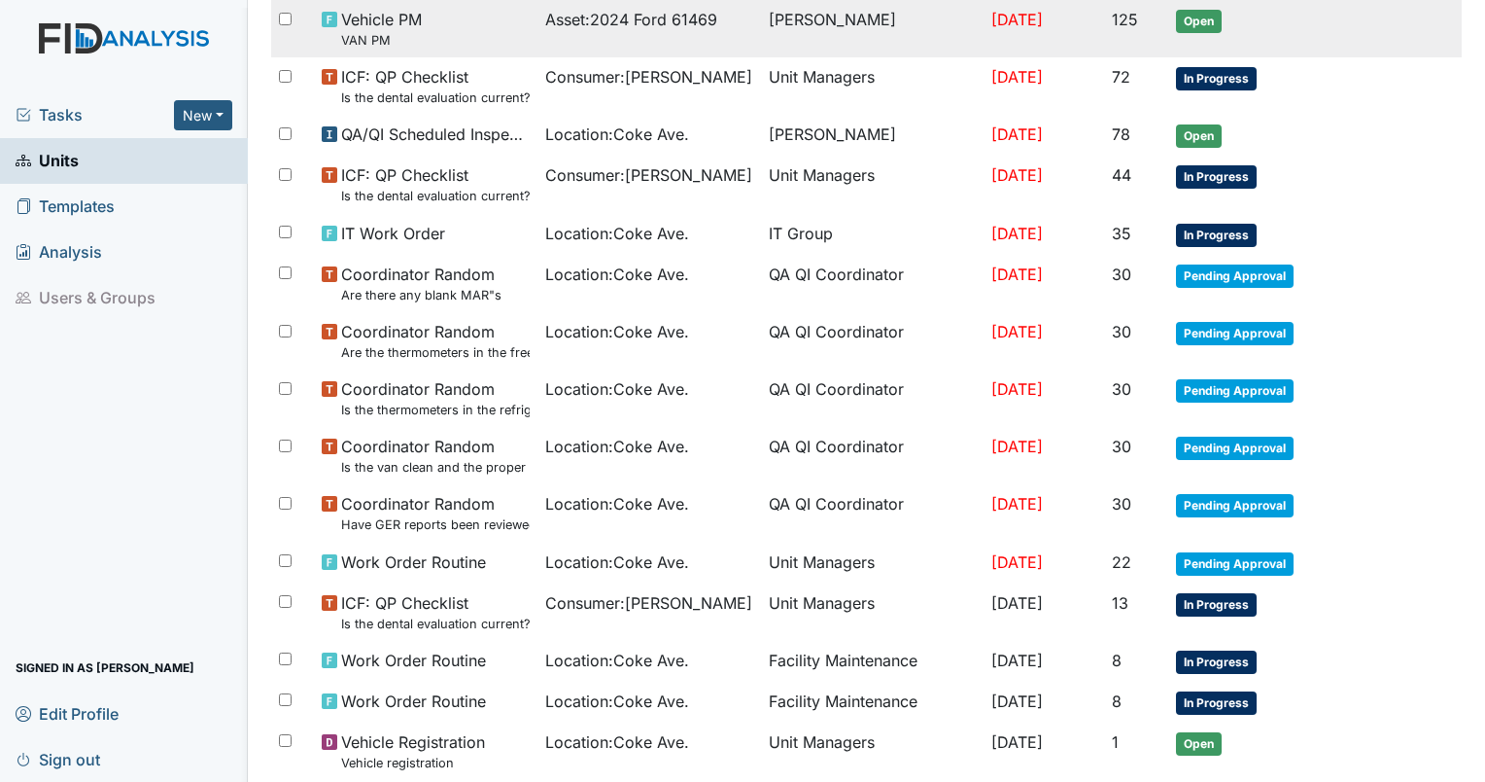
scroll to position [292, 0]
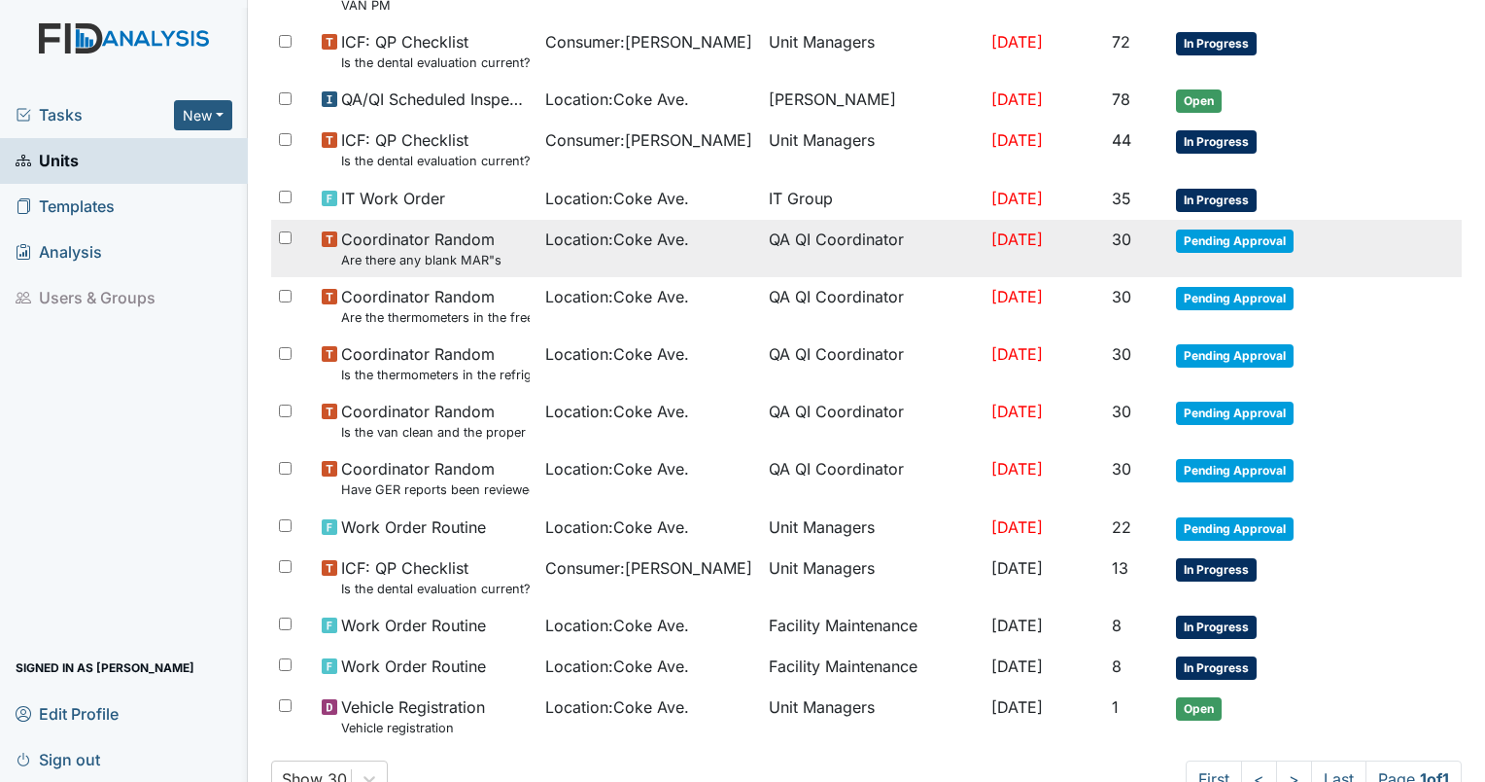
click at [765, 253] on td "QA QI Coordinator" at bounding box center [873, 248] width 224 height 57
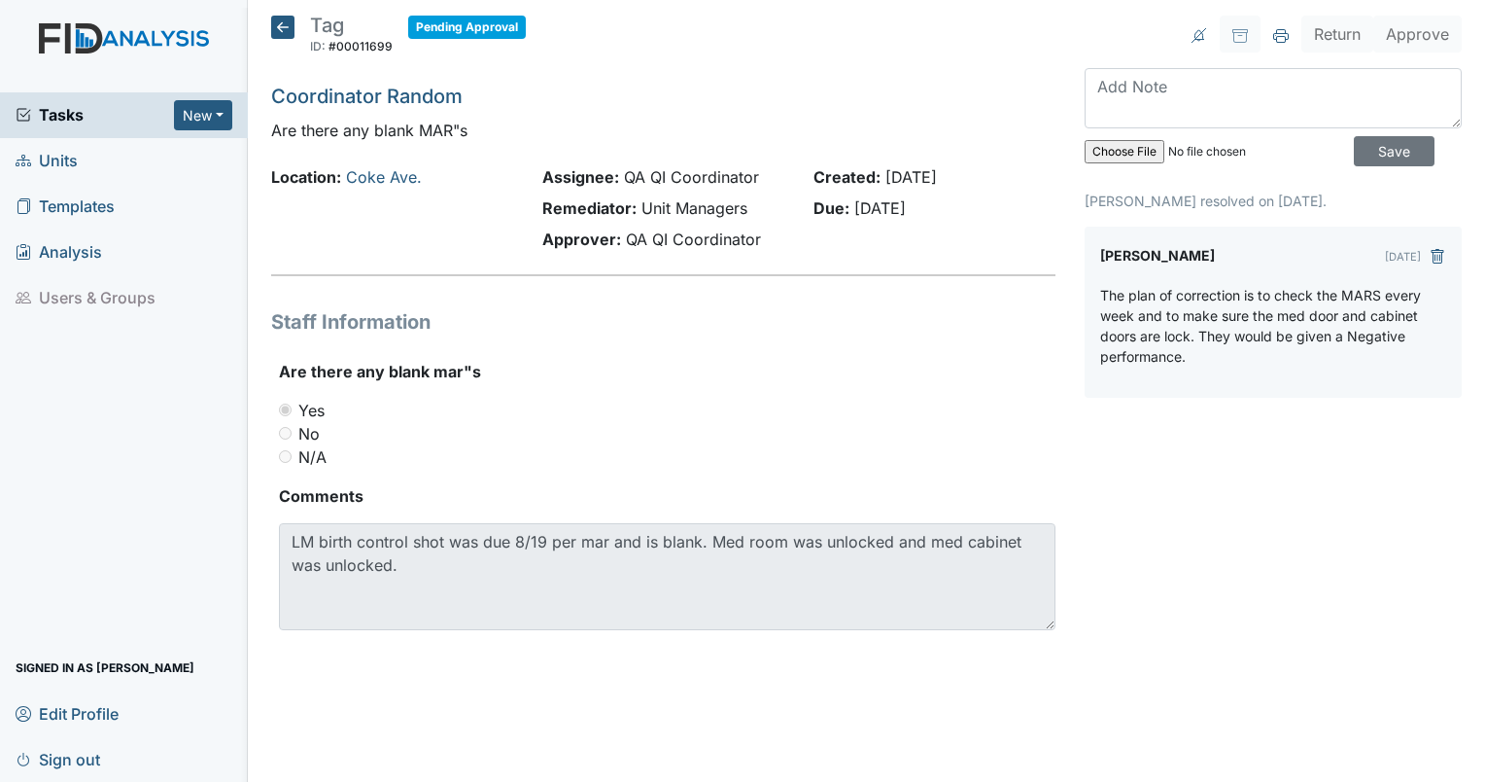
click at [287, 31] on icon at bounding box center [282, 27] width 23 height 23
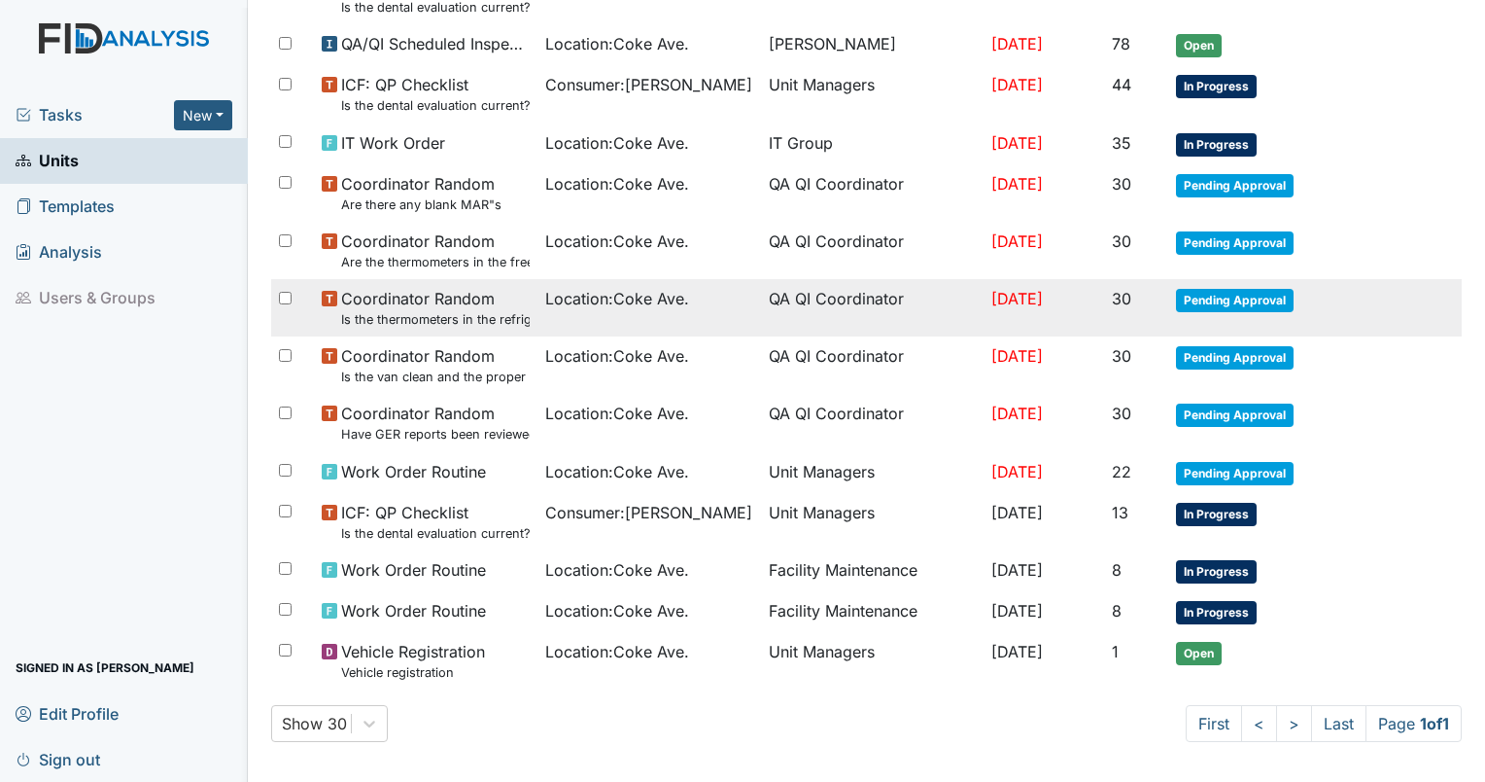
scroll to position [349, 0]
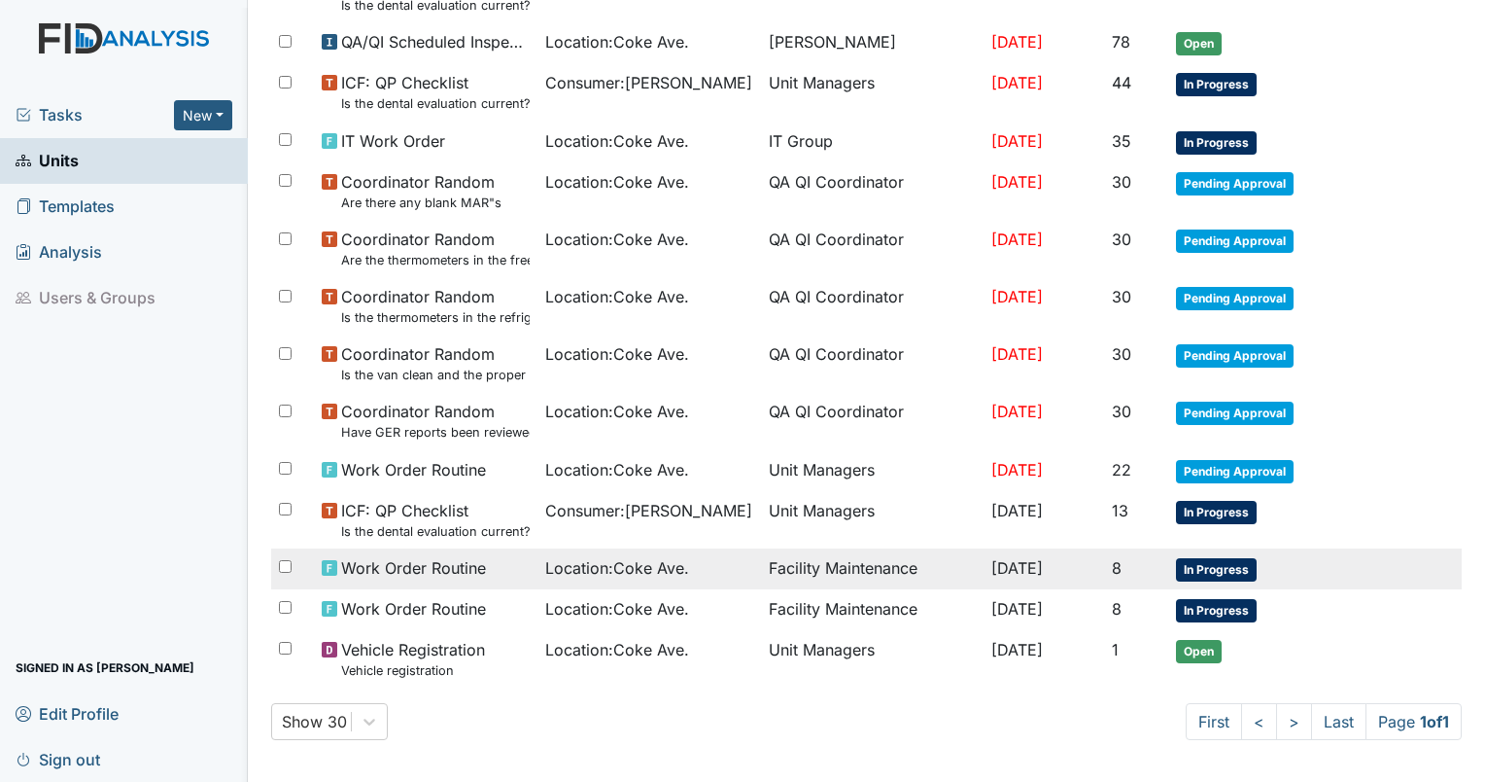
click at [984, 562] on td "[DATE]" at bounding box center [1044, 568] width 121 height 41
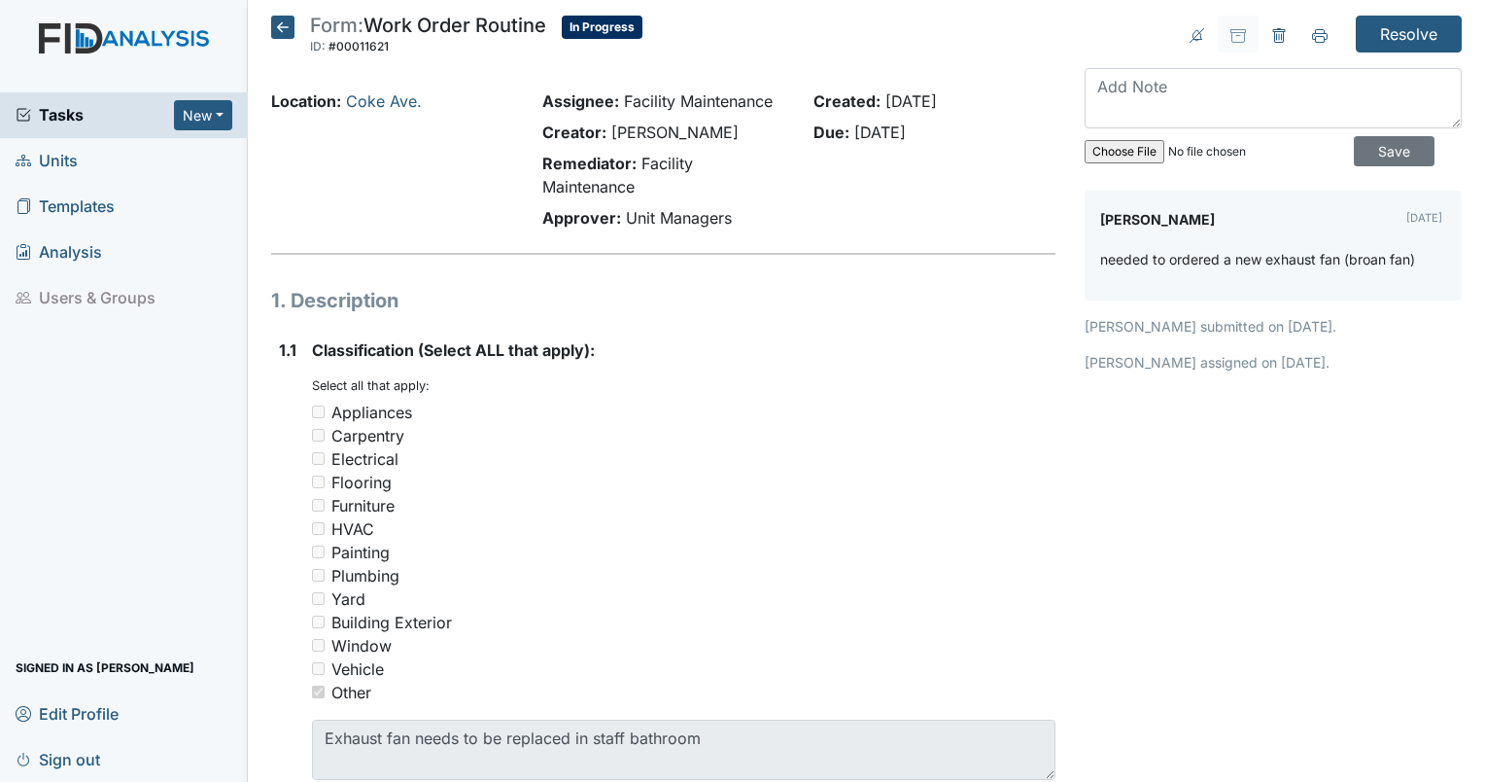
click at [292, 27] on icon at bounding box center [282, 27] width 23 height 23
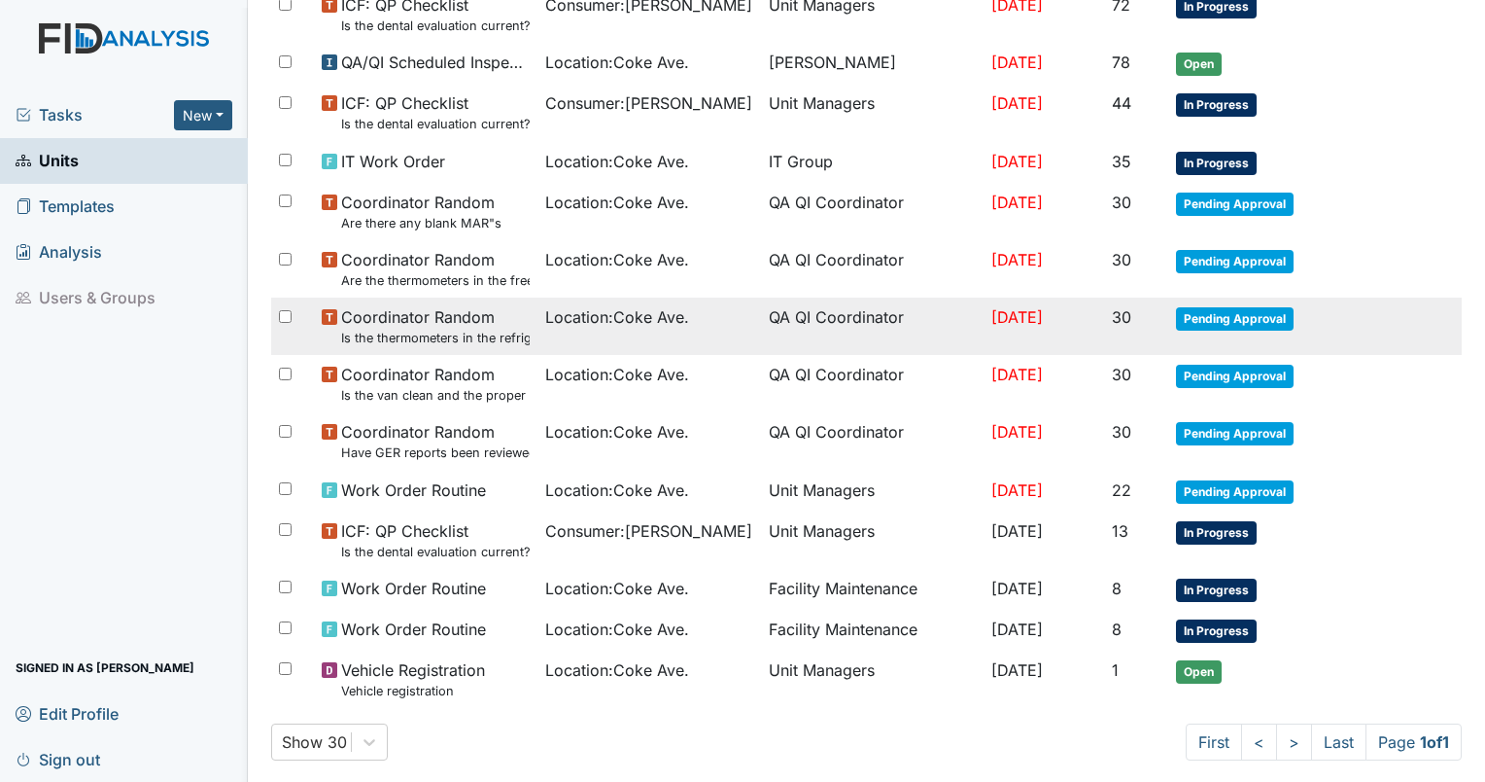
scroll to position [349, 0]
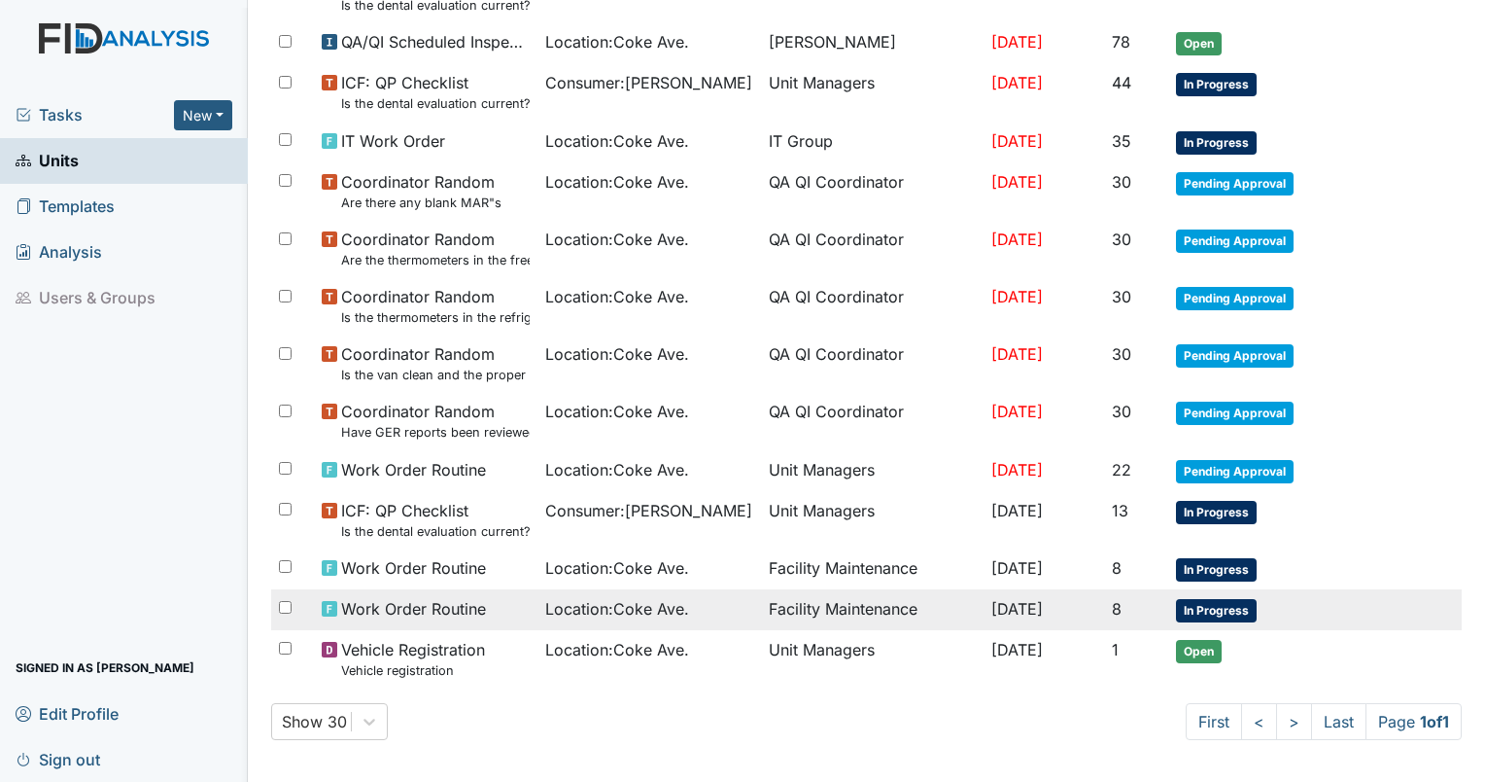
click at [813, 591] on td "Facility Maintenance" at bounding box center [873, 609] width 224 height 41
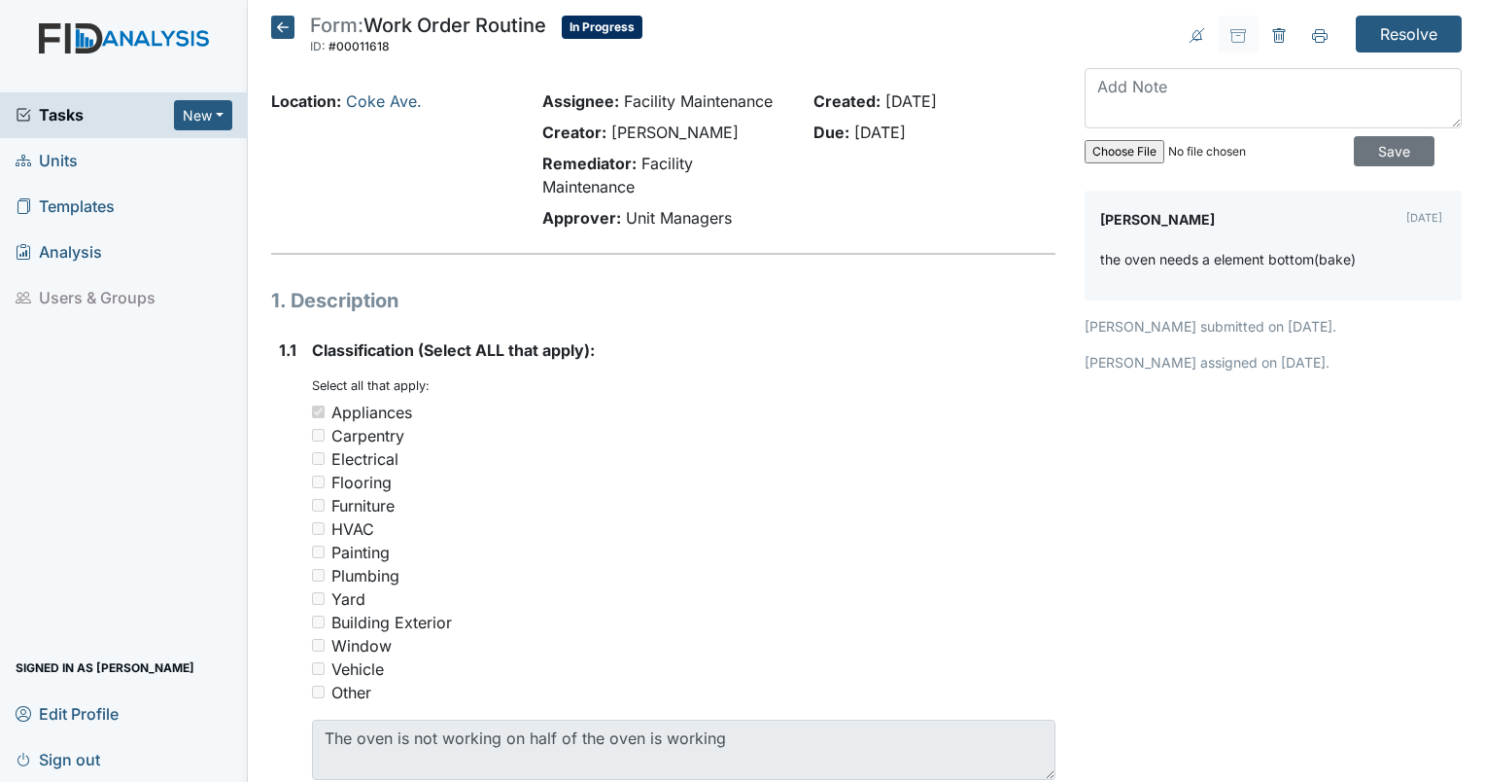
click at [292, 27] on icon at bounding box center [282, 27] width 23 height 23
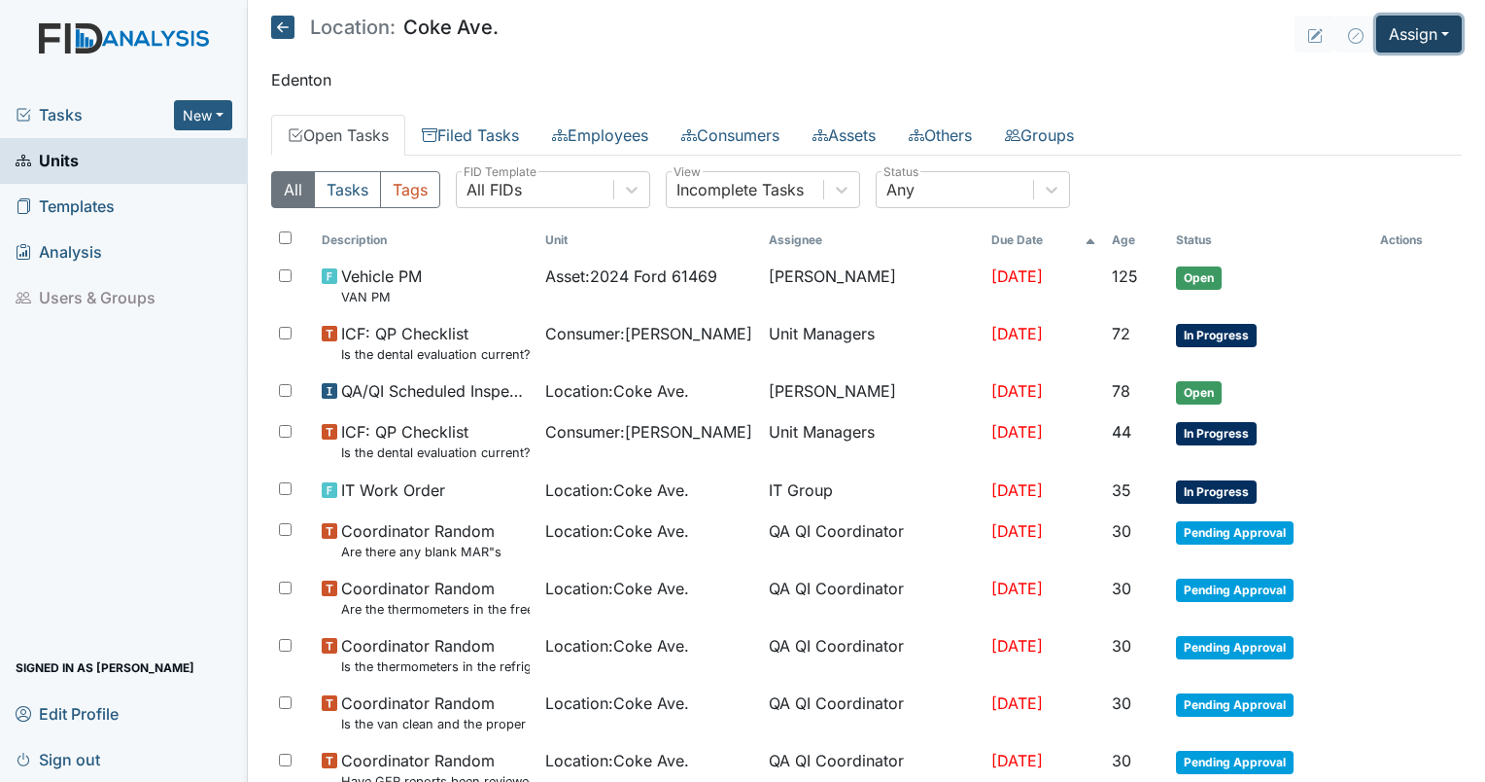
click at [1392, 28] on button "Assign" at bounding box center [1420, 34] width 86 height 37
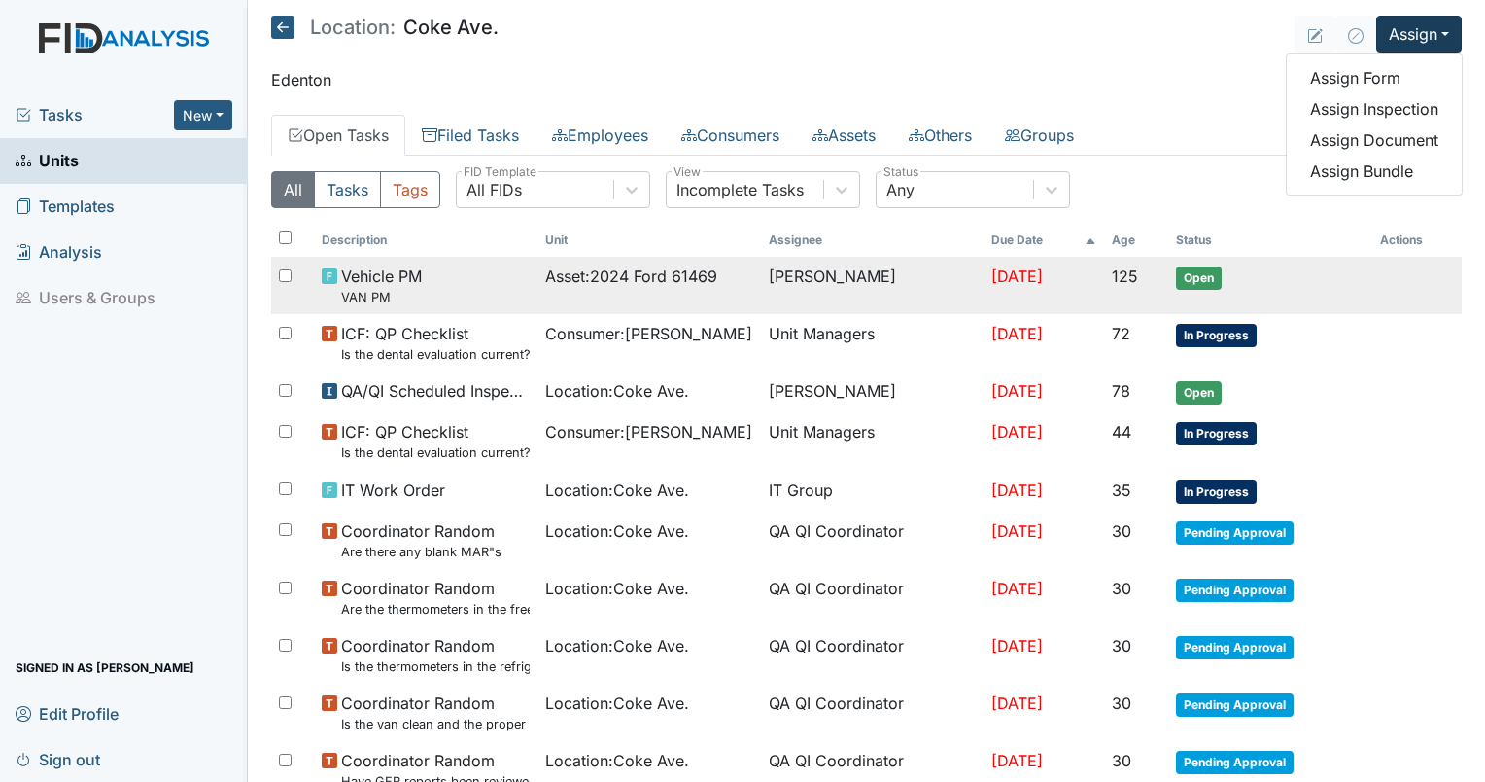
click at [519, 274] on td "Vehicle PM VAN PM" at bounding box center [426, 285] width 224 height 57
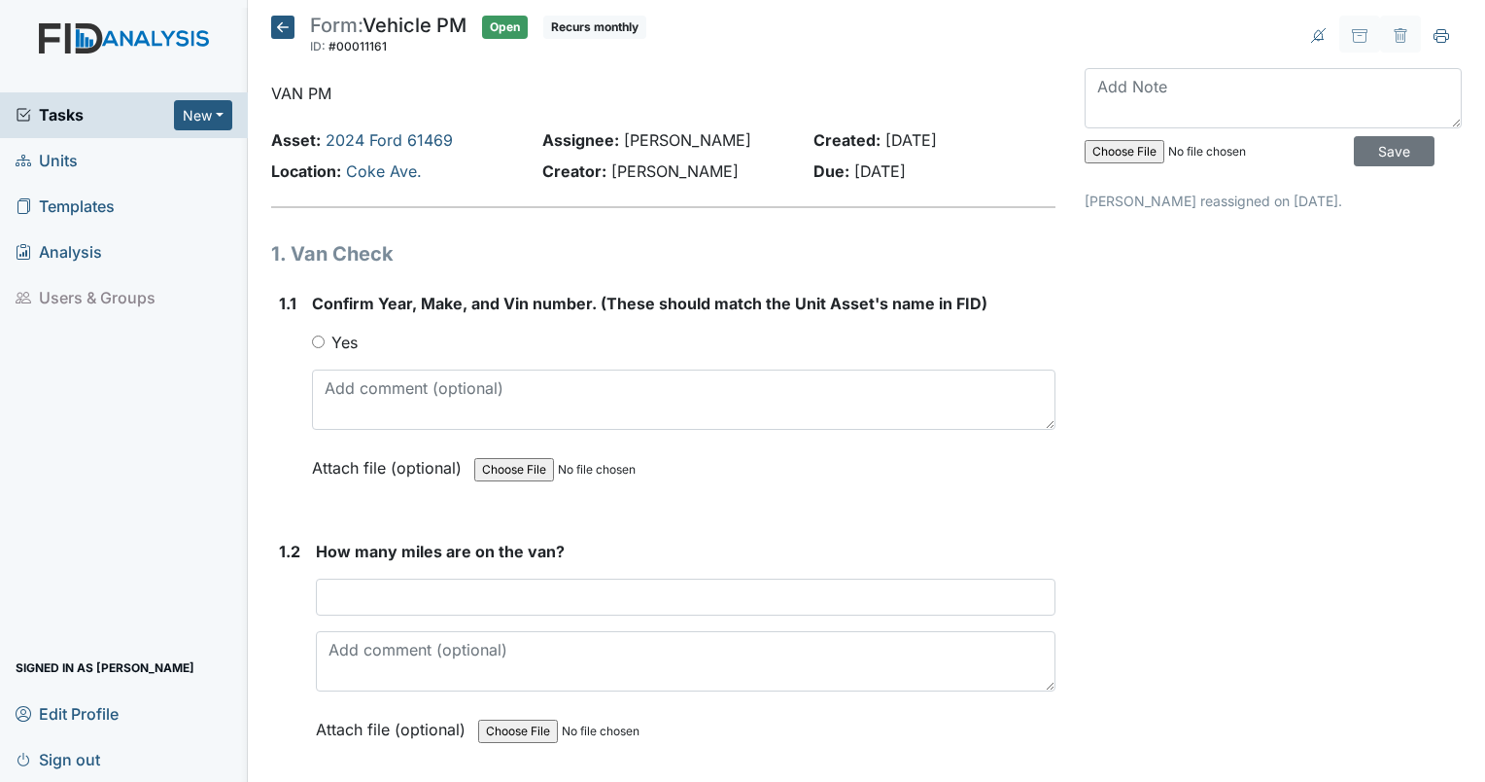
click at [280, 28] on icon at bounding box center [282, 27] width 23 height 23
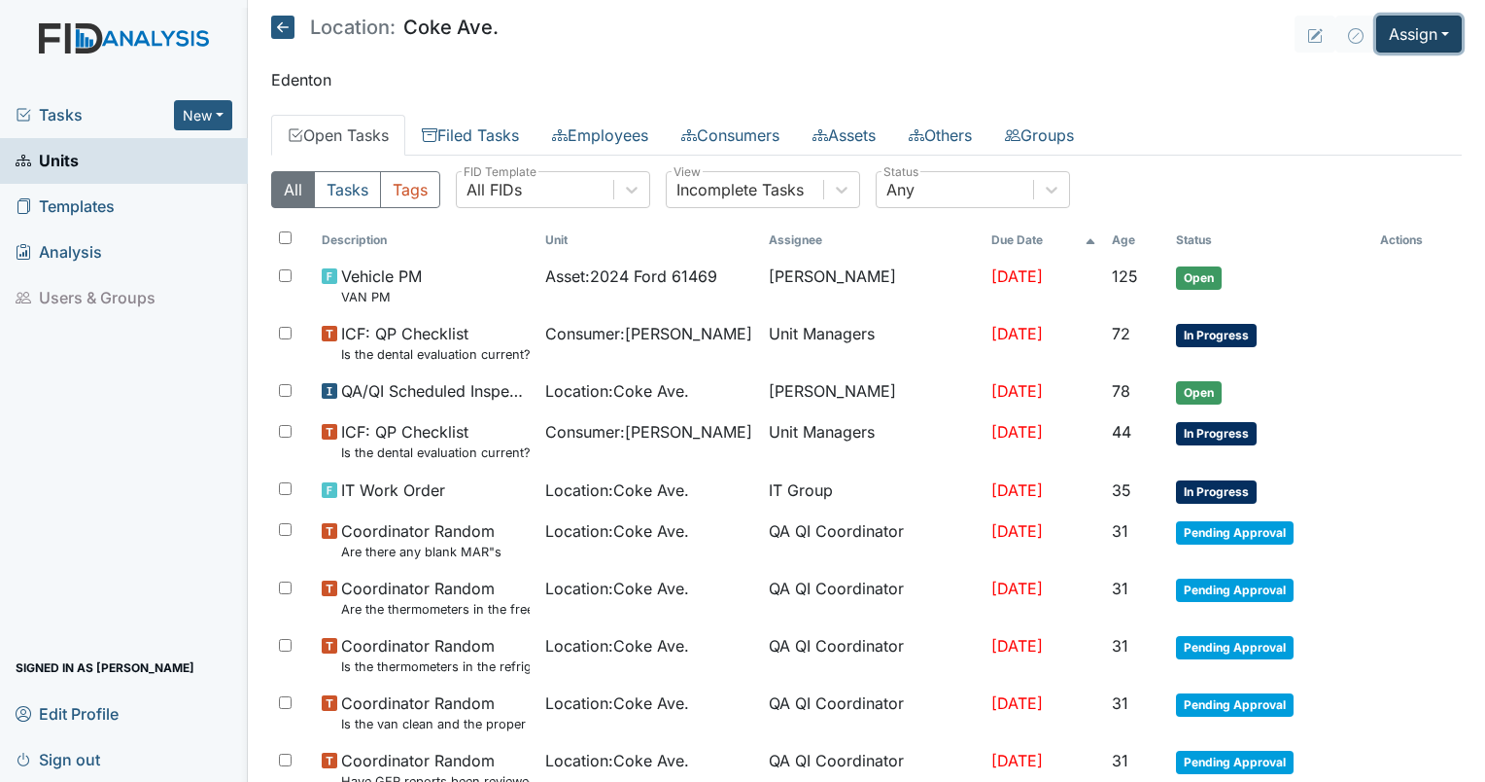
click at [1397, 39] on button "Assign" at bounding box center [1420, 34] width 86 height 37
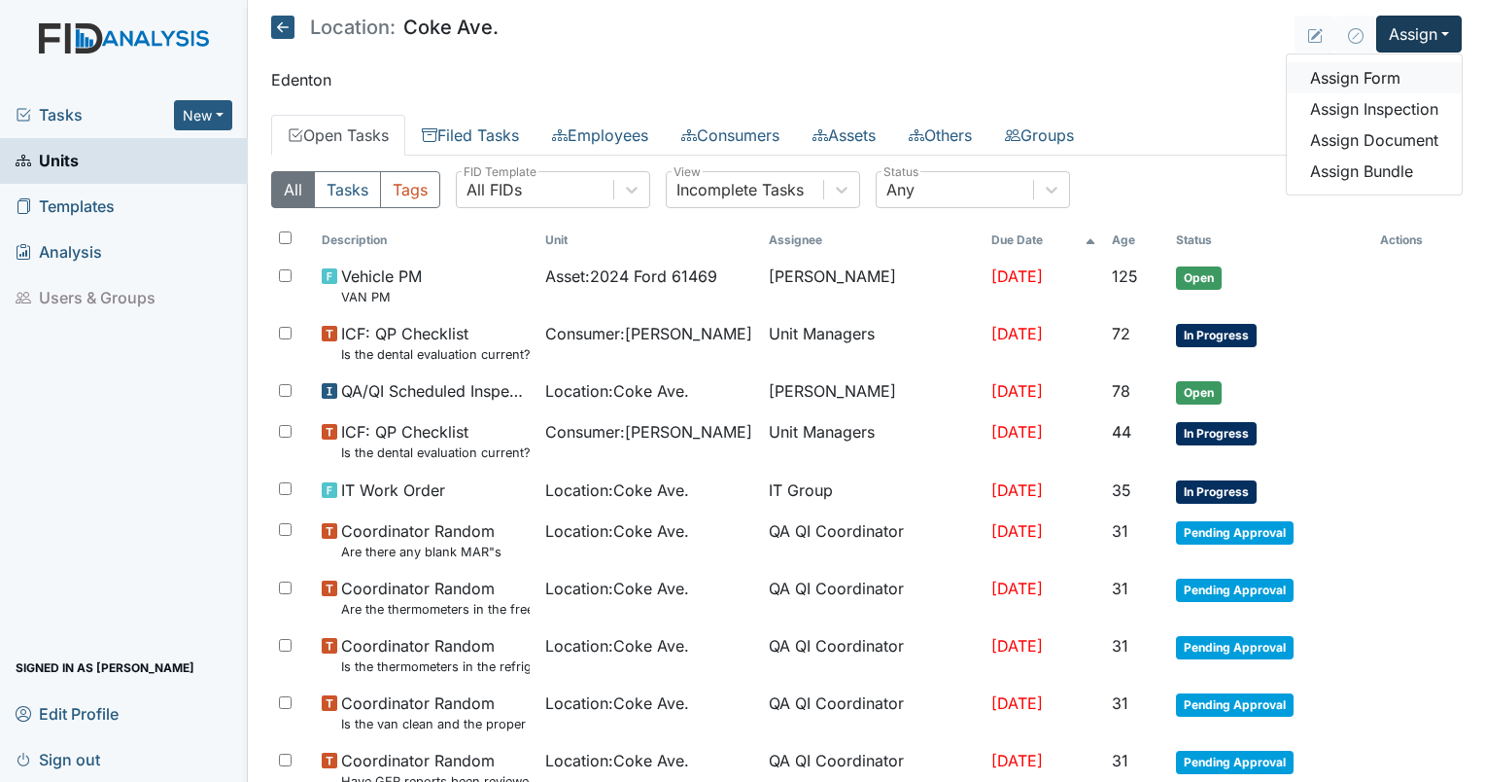
click at [1374, 78] on link "Assign Form" at bounding box center [1374, 77] width 175 height 31
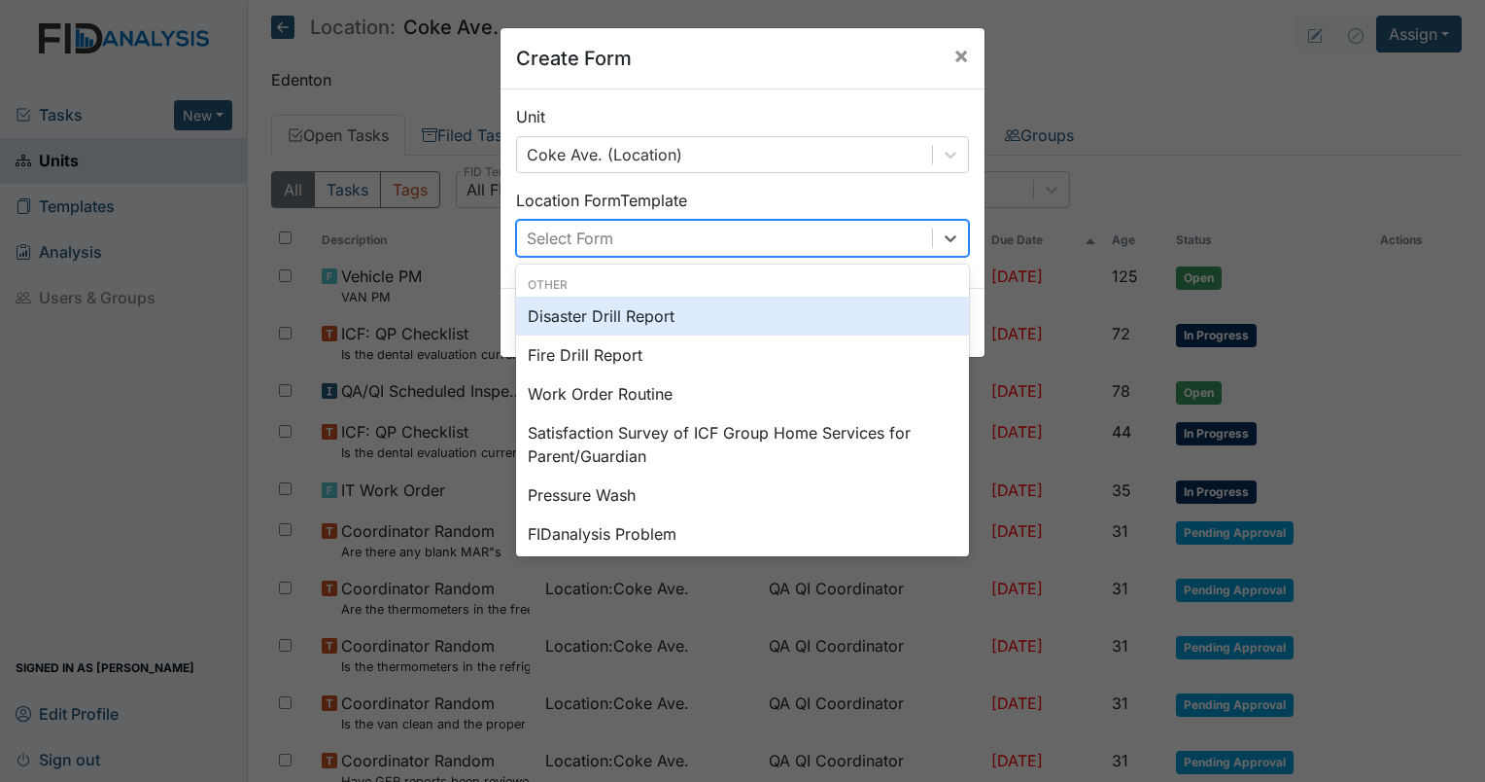
click at [696, 237] on div "Select Form" at bounding box center [724, 238] width 415 height 35
click at [686, 314] on div "Disaster Drill Report" at bounding box center [742, 316] width 453 height 39
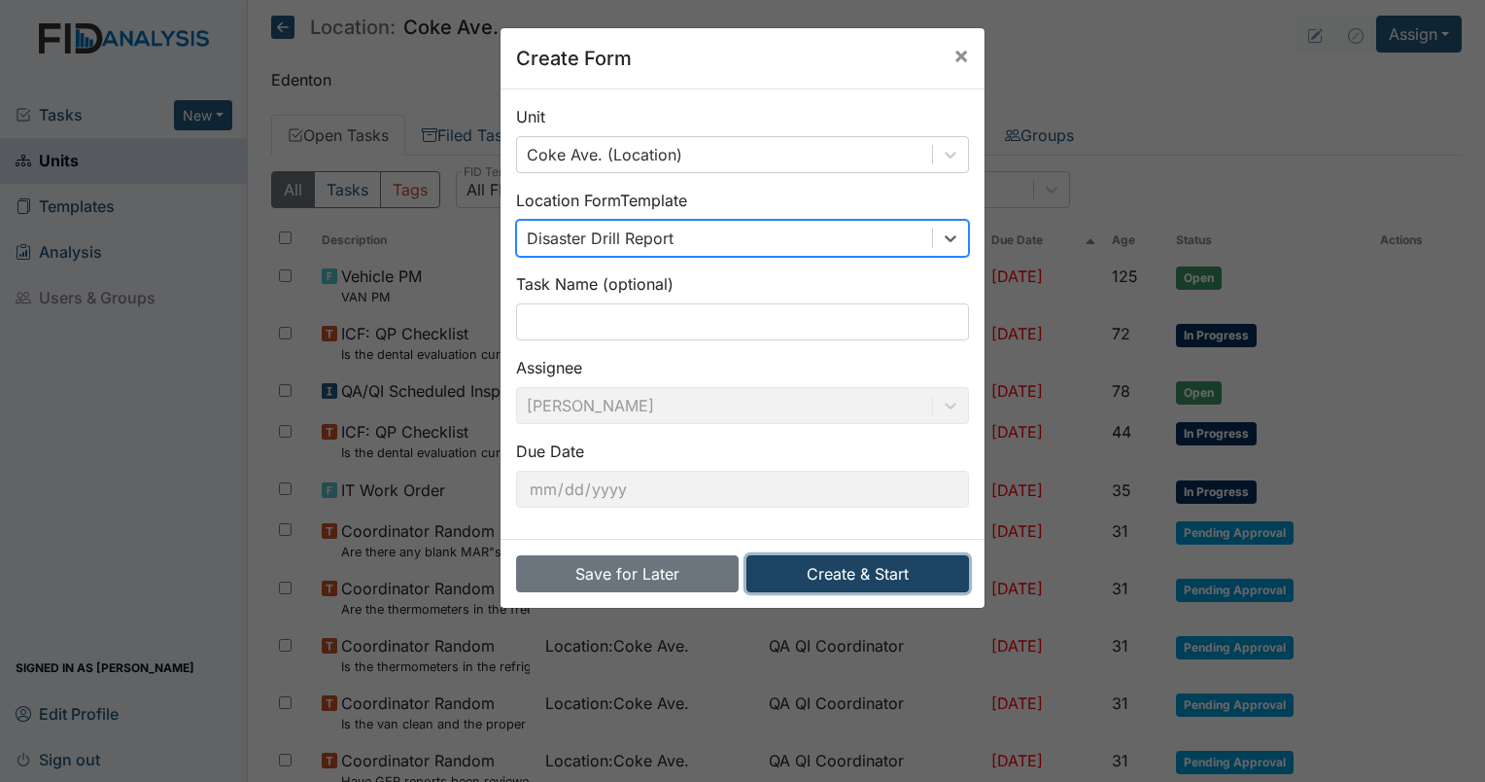
click at [817, 576] on button "Create & Start" at bounding box center [858, 573] width 223 height 37
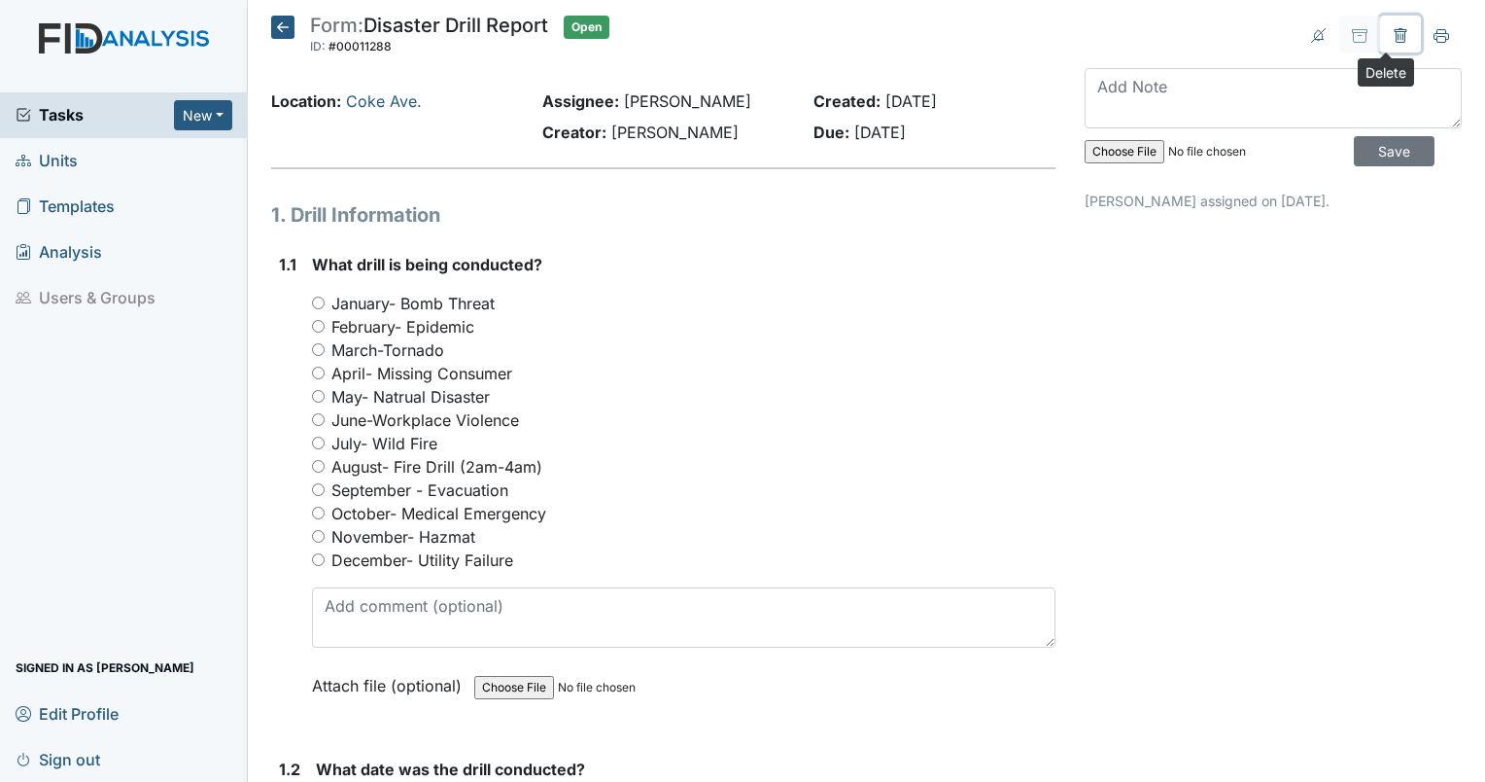
click at [1393, 36] on icon at bounding box center [1401, 36] width 16 height 16
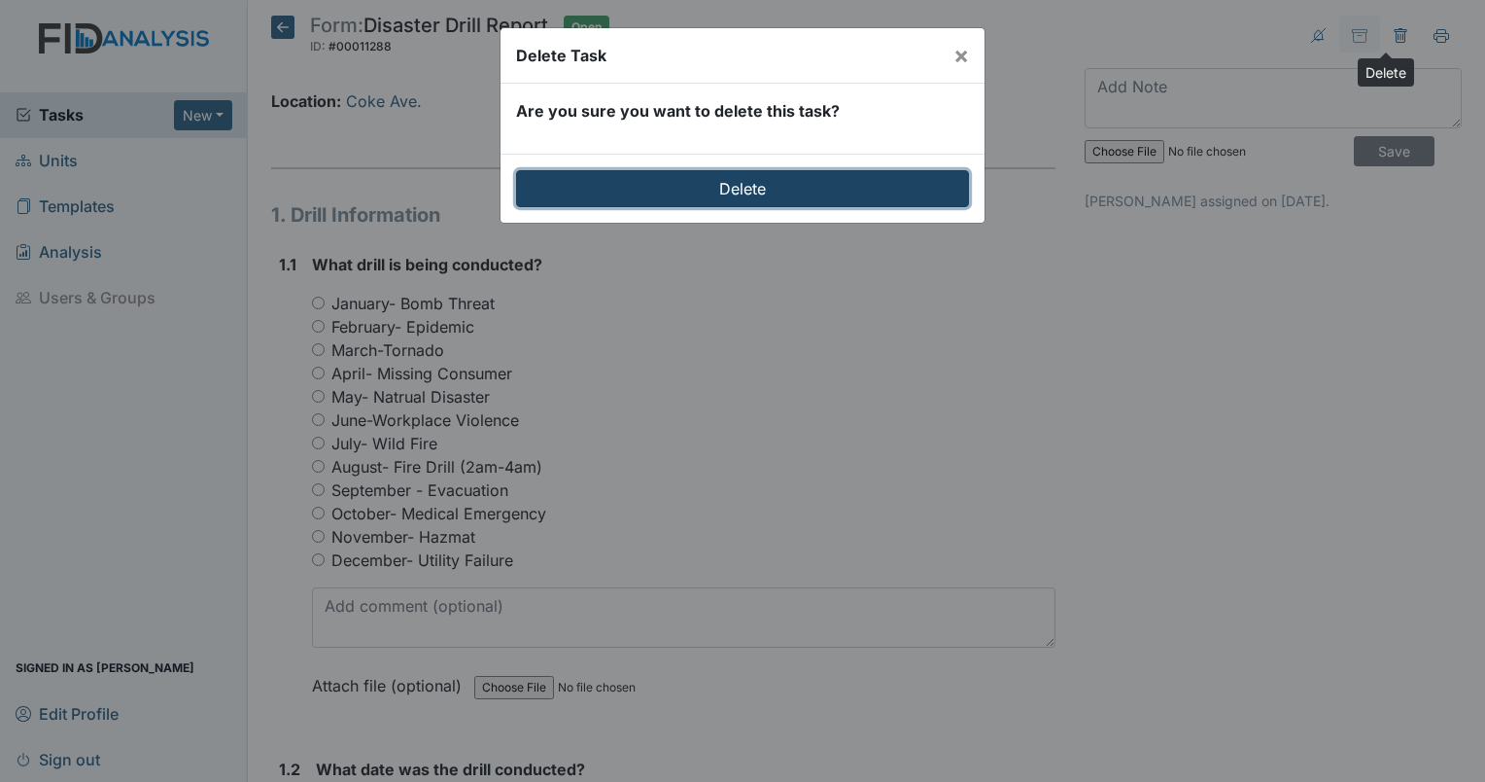
click at [661, 182] on input "Delete" at bounding box center [742, 188] width 453 height 37
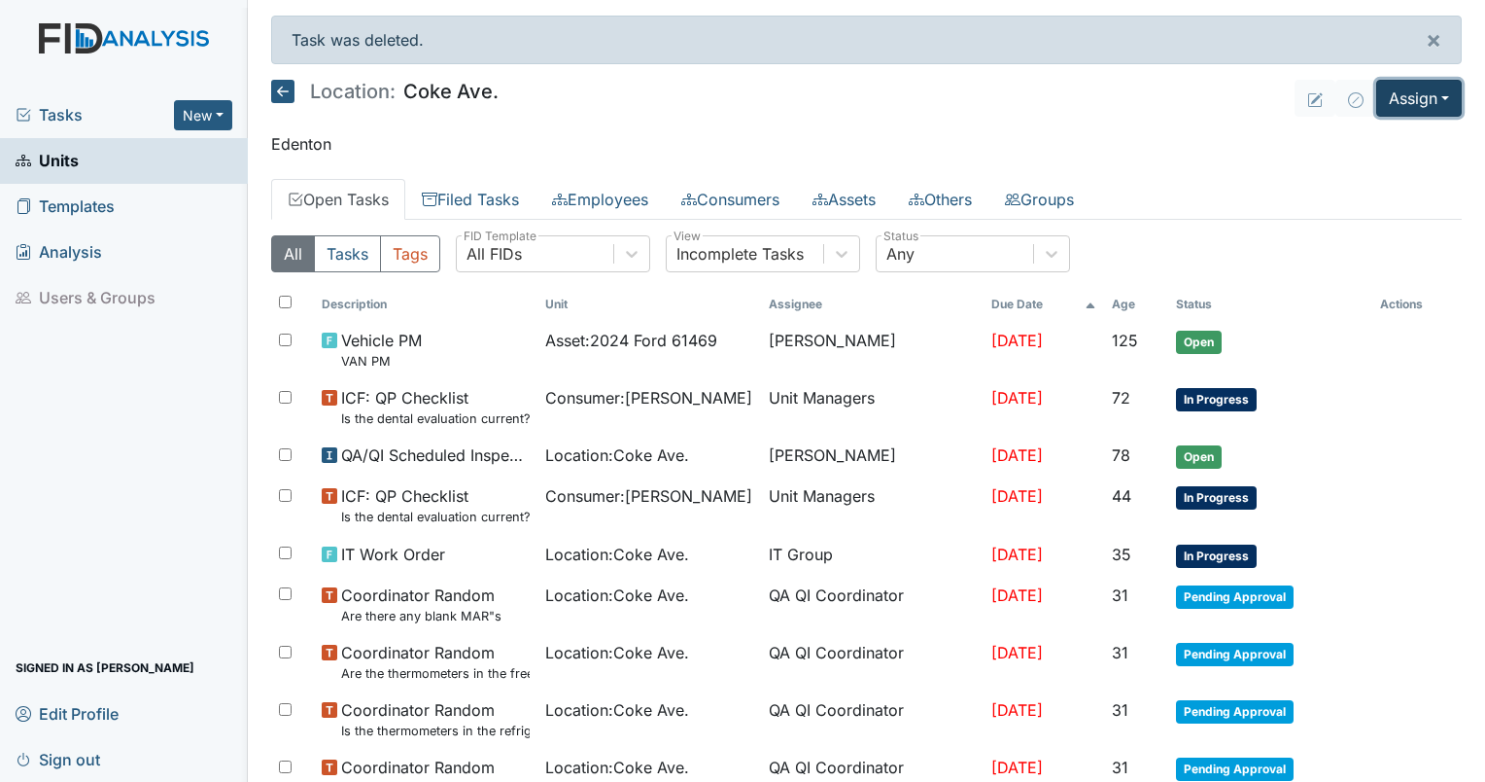
click at [1400, 94] on button "Assign" at bounding box center [1420, 98] width 86 height 37
click at [1367, 135] on link "Assign Form" at bounding box center [1374, 141] width 175 height 31
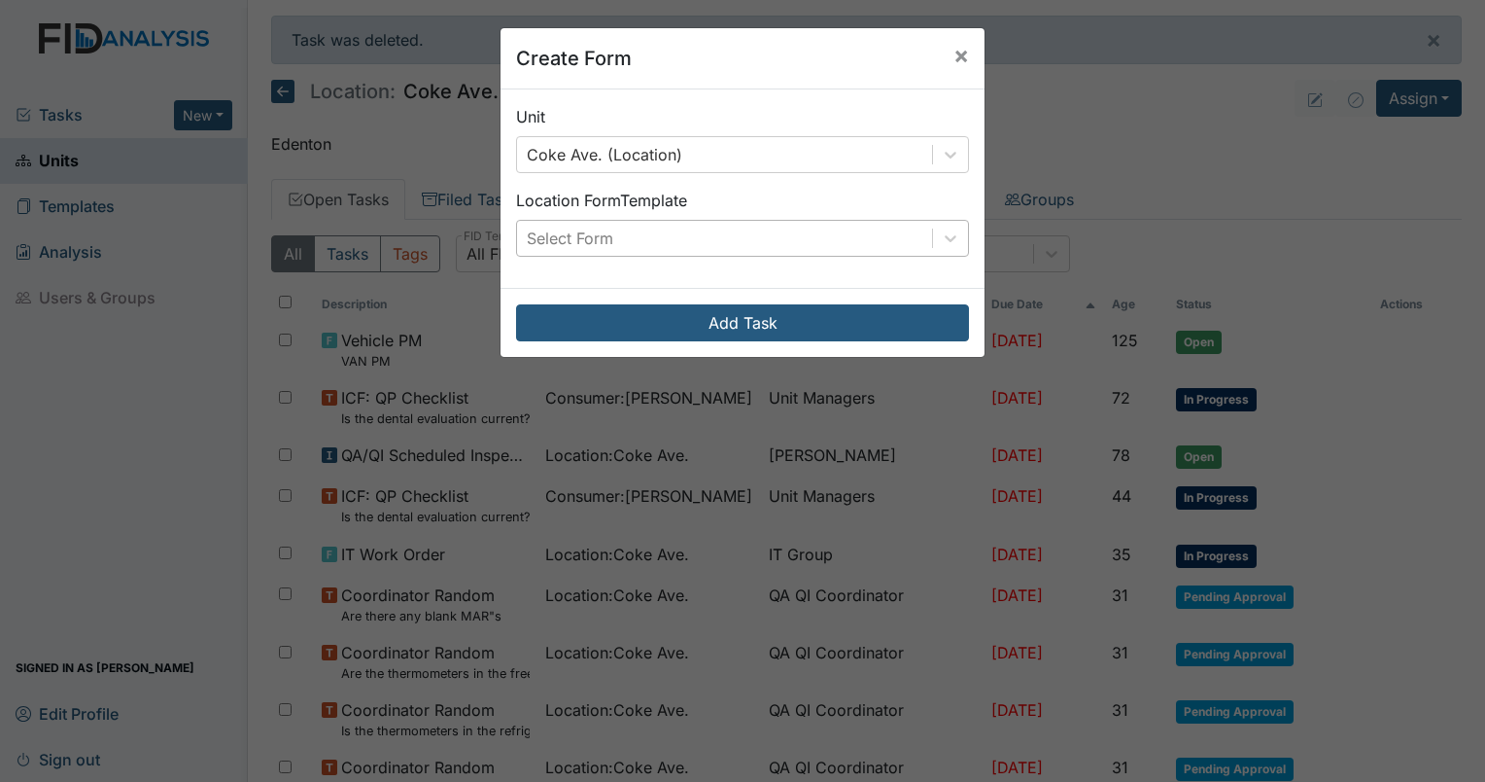
click at [672, 226] on div "Select Form" at bounding box center [724, 238] width 415 height 35
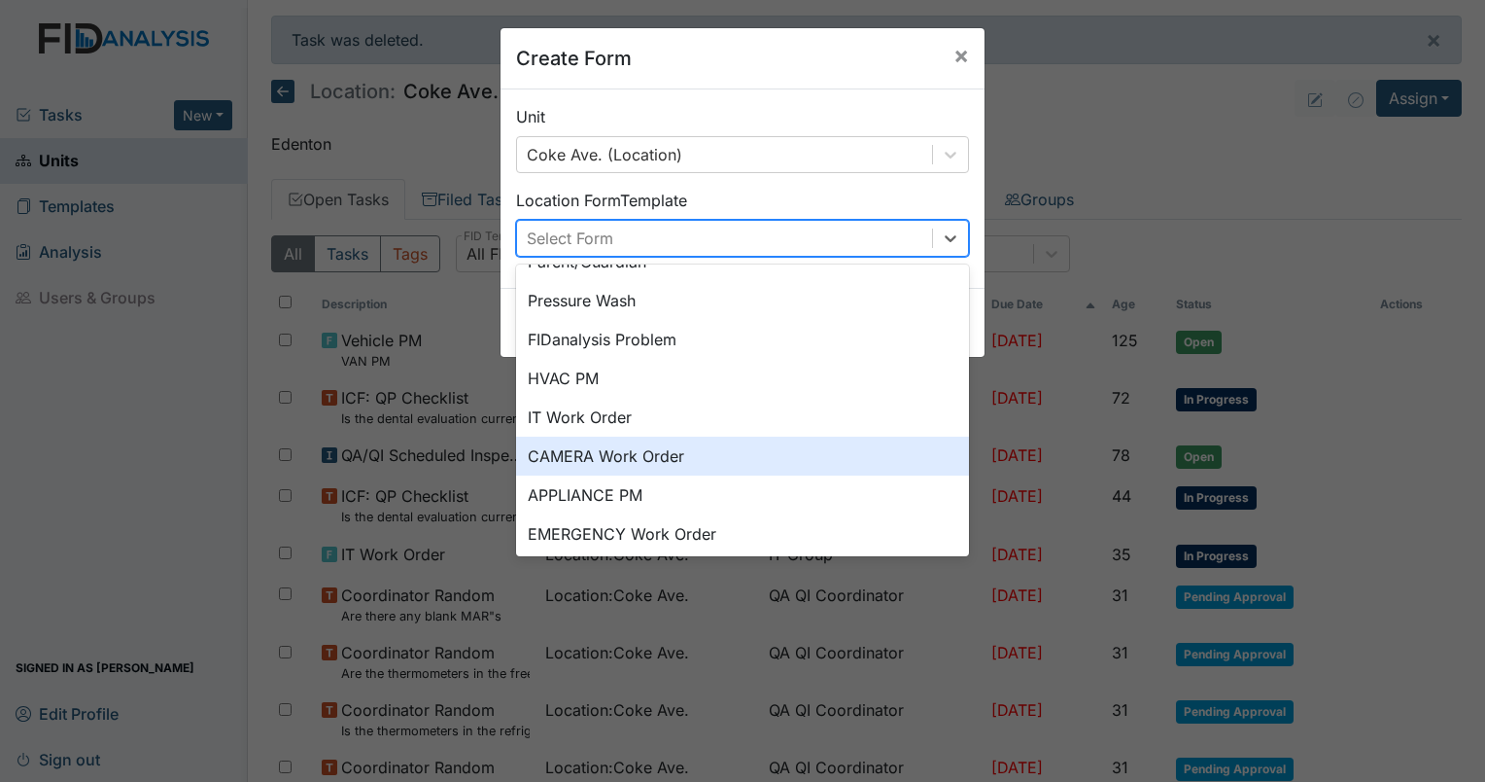
scroll to position [241, 0]
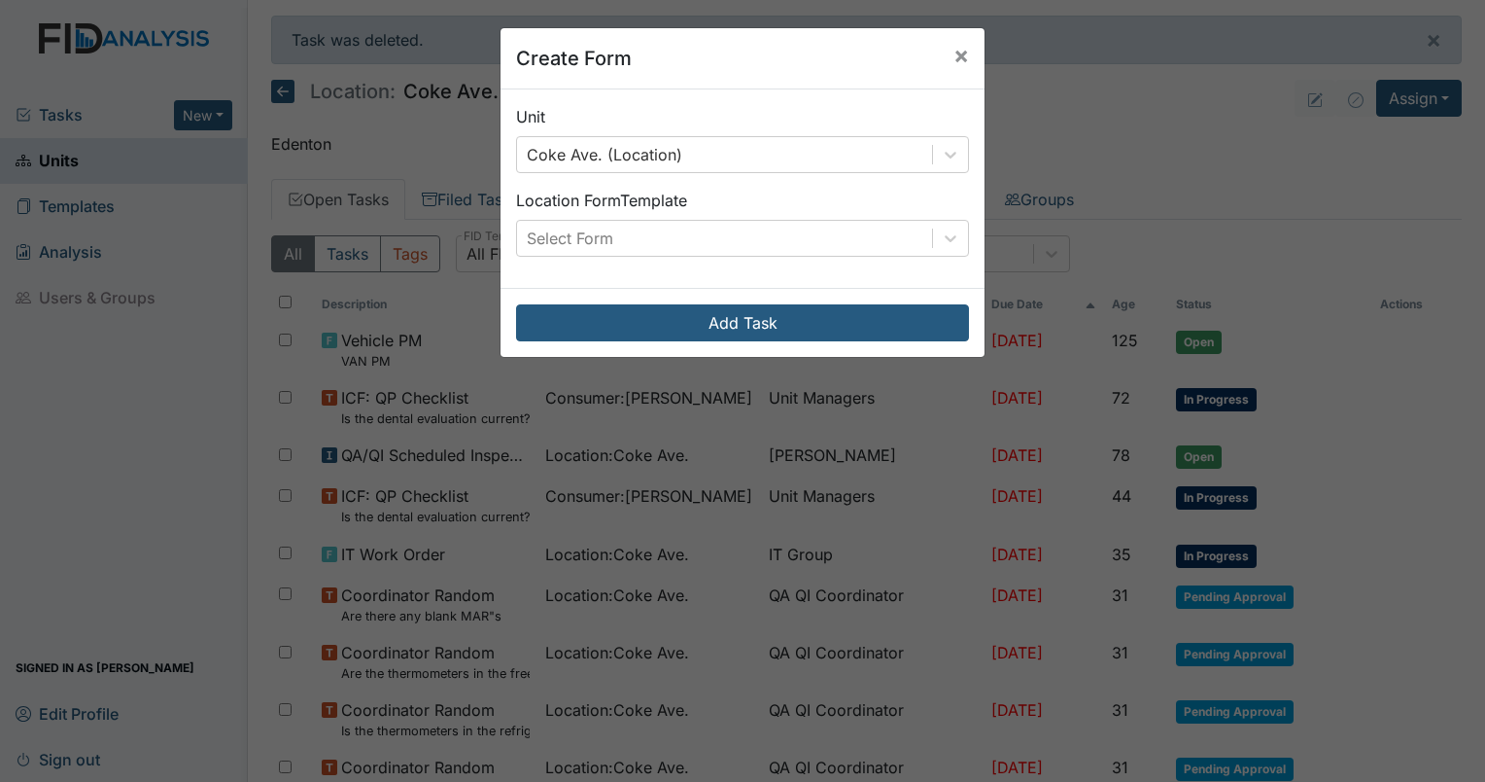
click at [1107, 115] on div "Create Form × Unit Coke Ave. (Location) Location Form Template Select Form Add …" at bounding box center [742, 391] width 1485 height 782
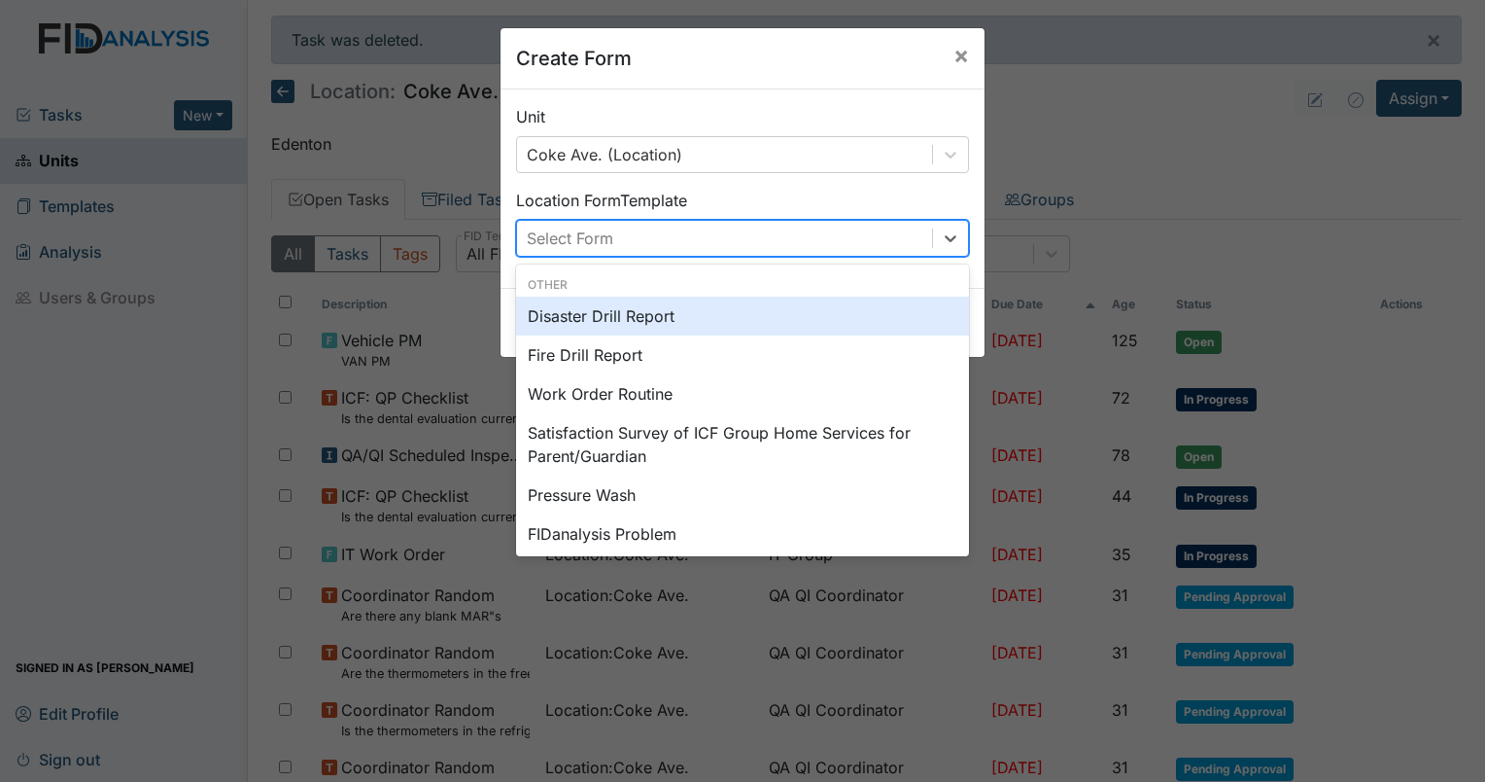
click at [745, 238] on div "Select Form" at bounding box center [724, 238] width 415 height 35
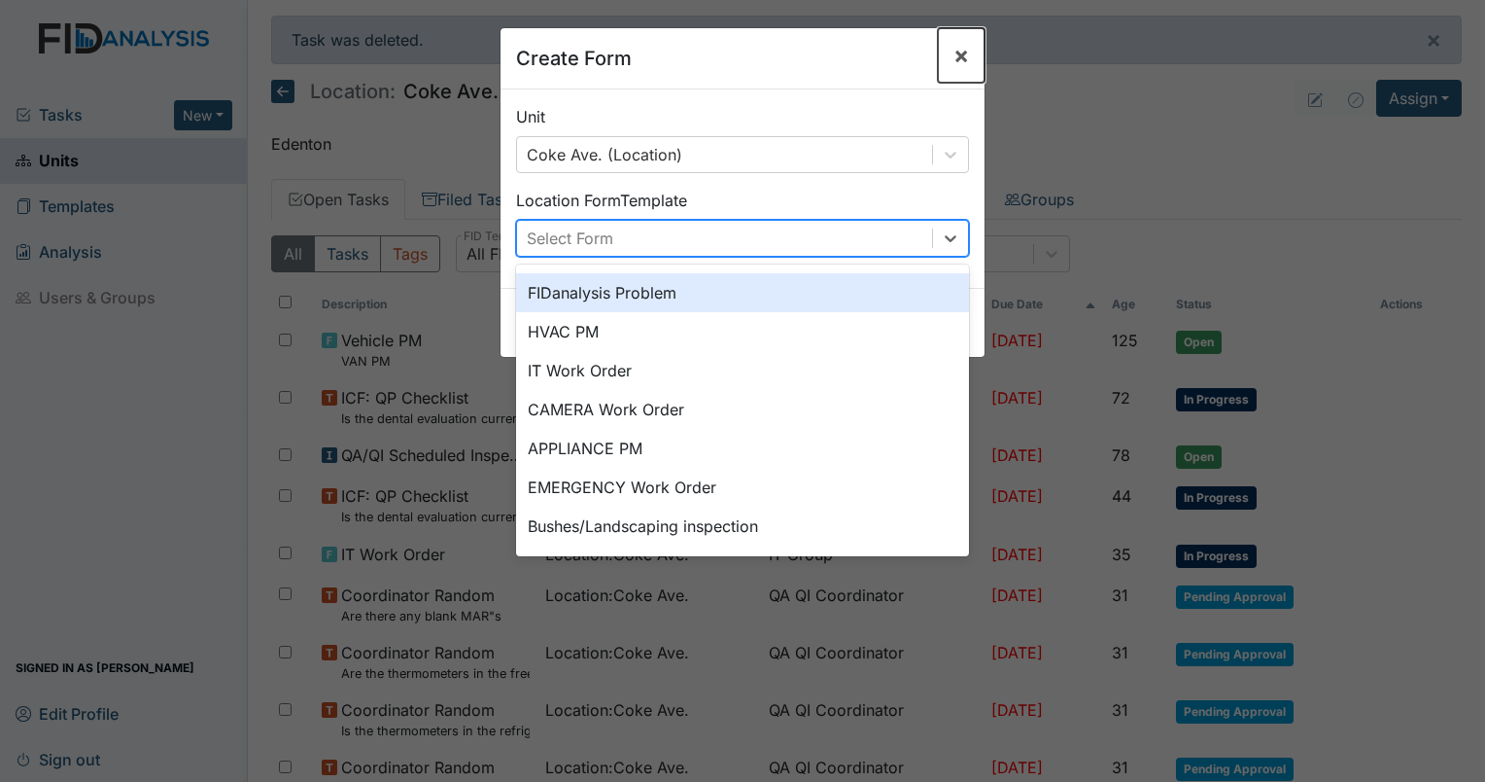
click at [959, 55] on span "×" at bounding box center [962, 55] width 16 height 28
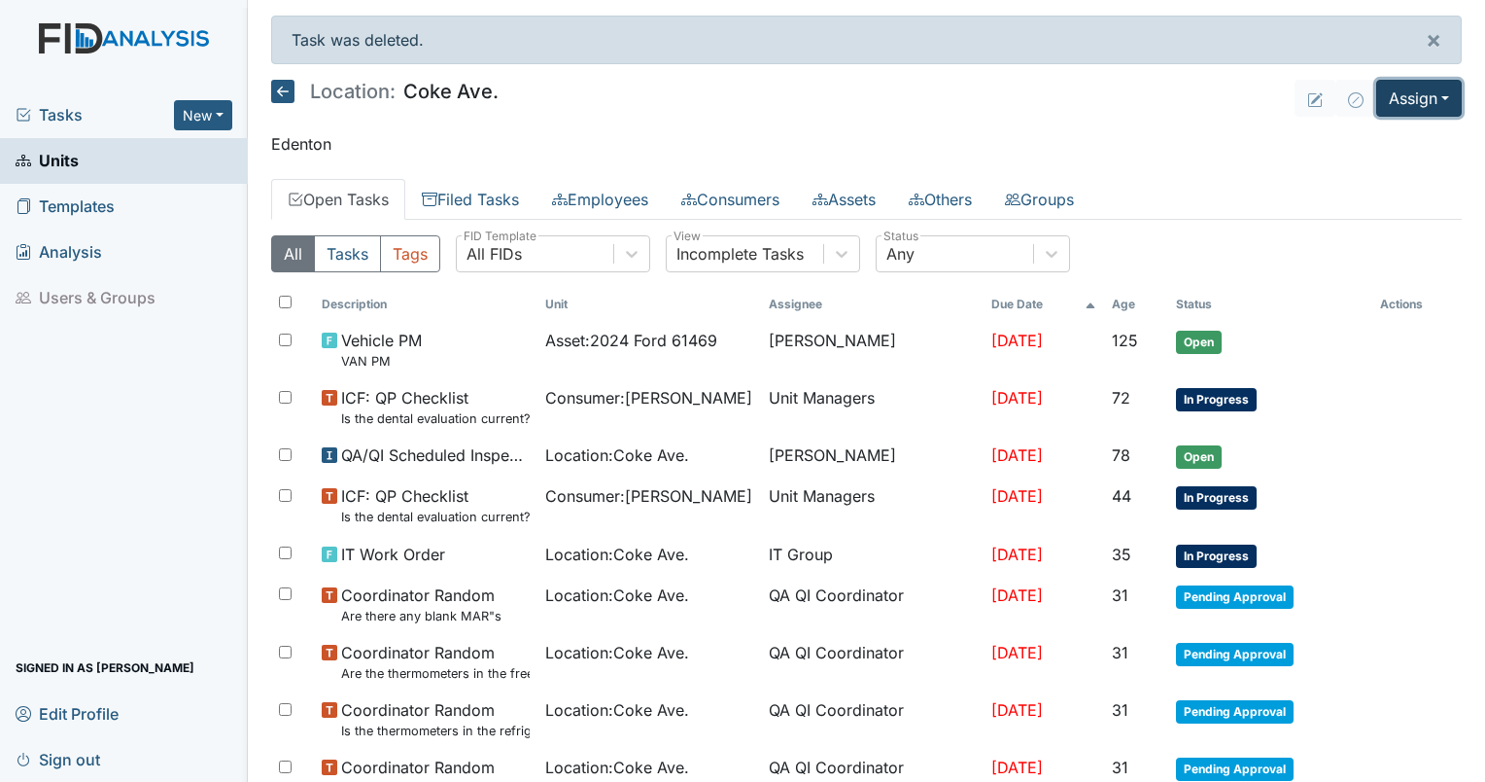
click at [1394, 113] on button "Assign" at bounding box center [1420, 98] width 86 height 37
click at [1342, 171] on link "Assign Inspection" at bounding box center [1374, 172] width 175 height 31
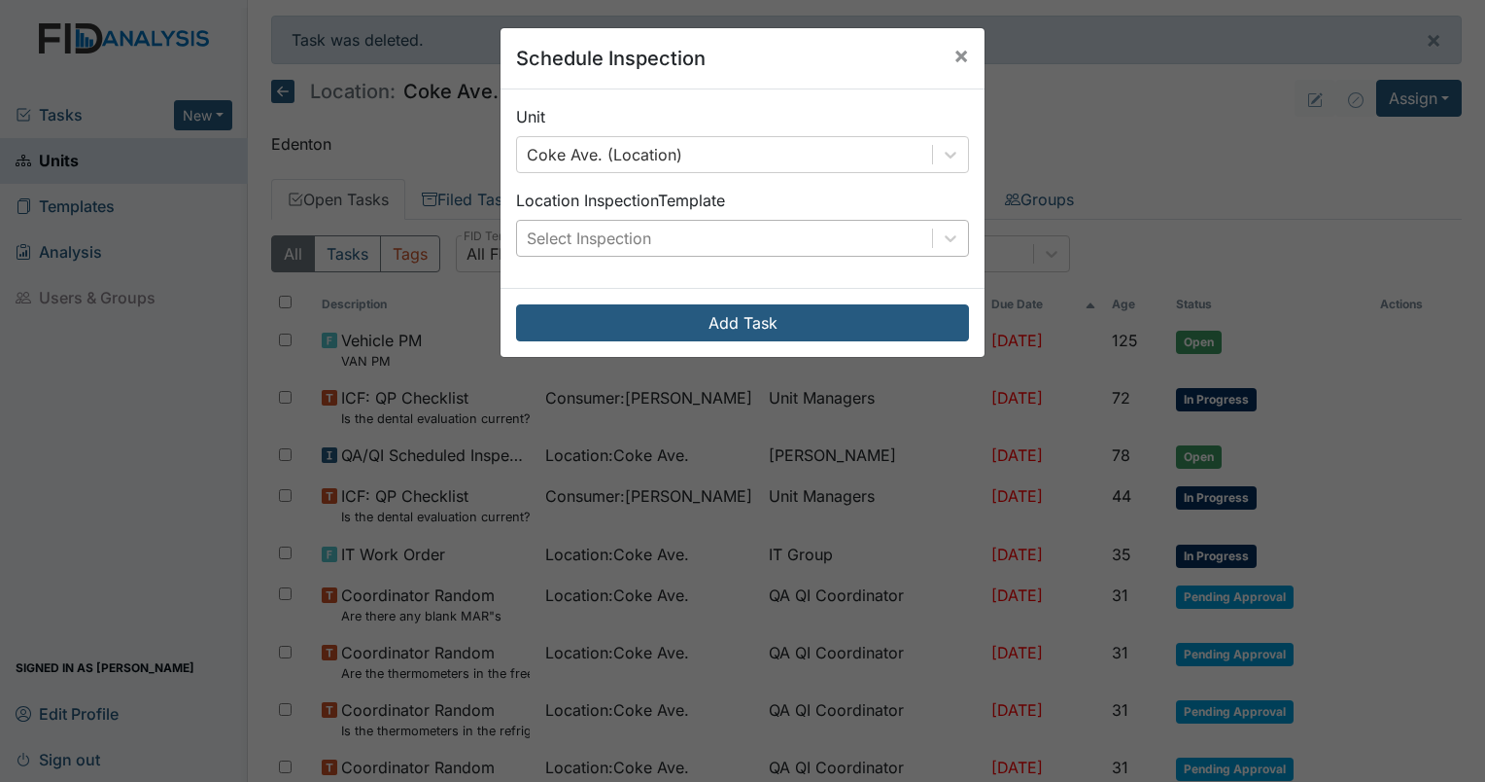
click at [663, 237] on div "Select Inspection" at bounding box center [724, 238] width 415 height 35
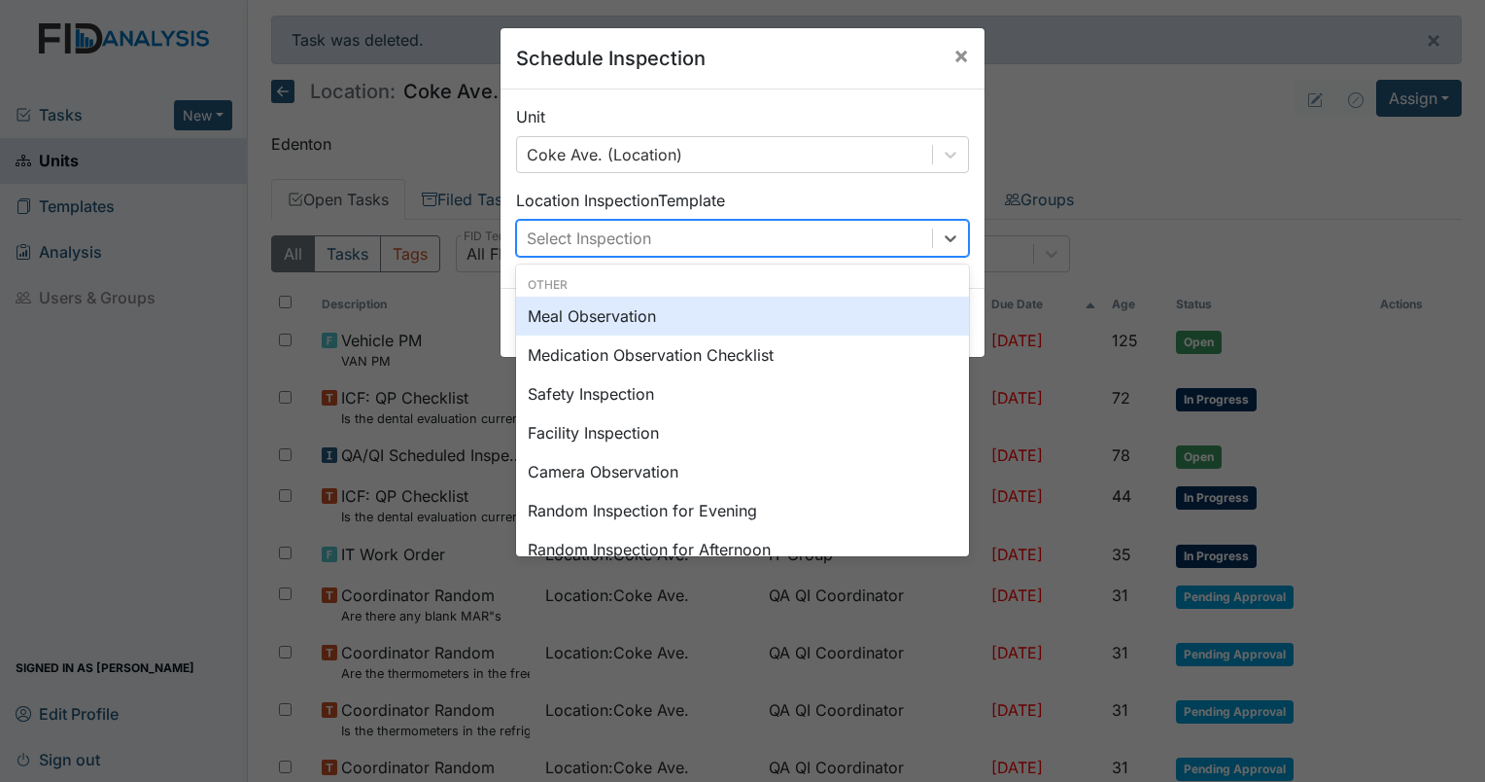
click at [622, 318] on div "Meal Observation" at bounding box center [742, 316] width 453 height 39
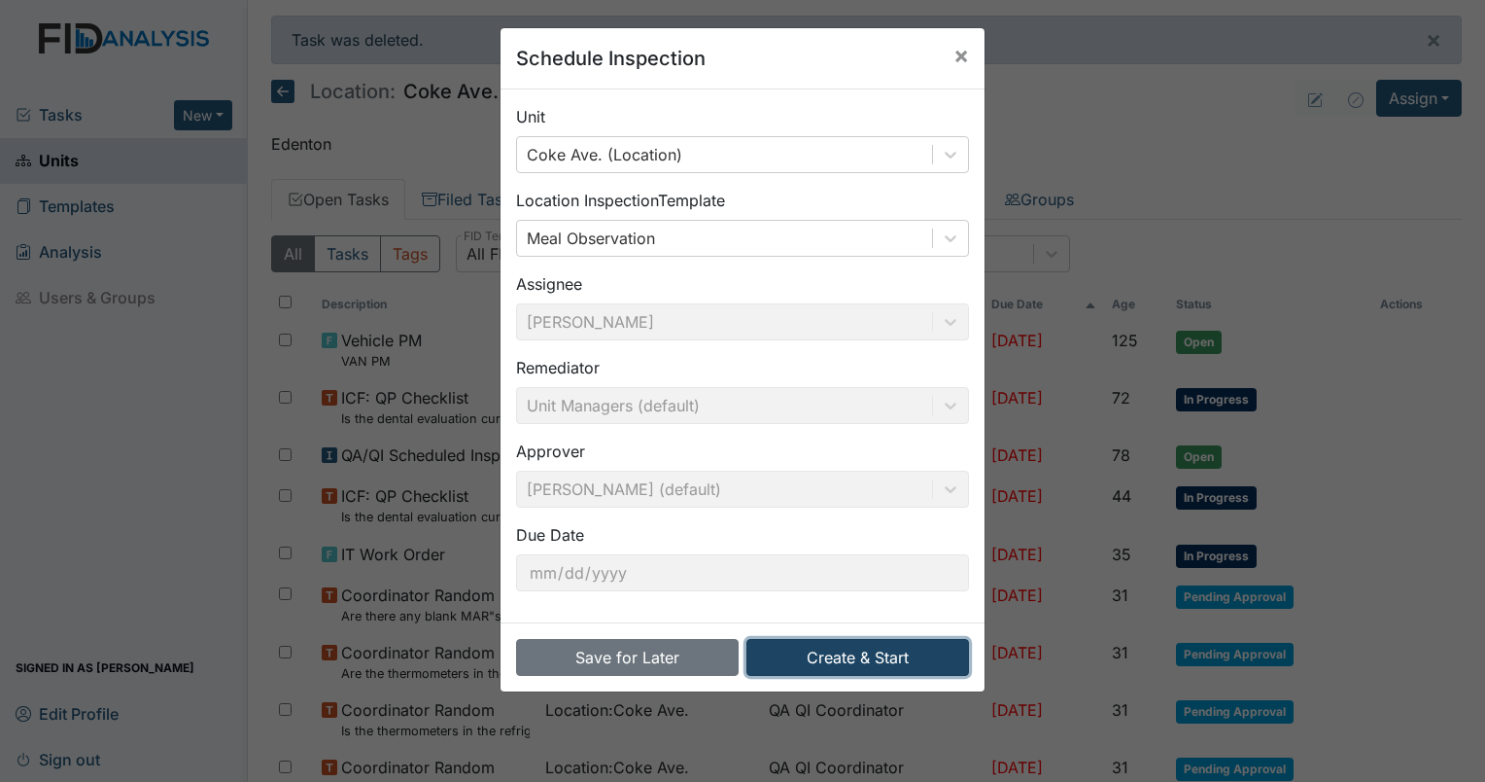
click at [851, 645] on button "Create & Start" at bounding box center [858, 657] width 223 height 37
